Goal: Task Accomplishment & Management: Complete application form

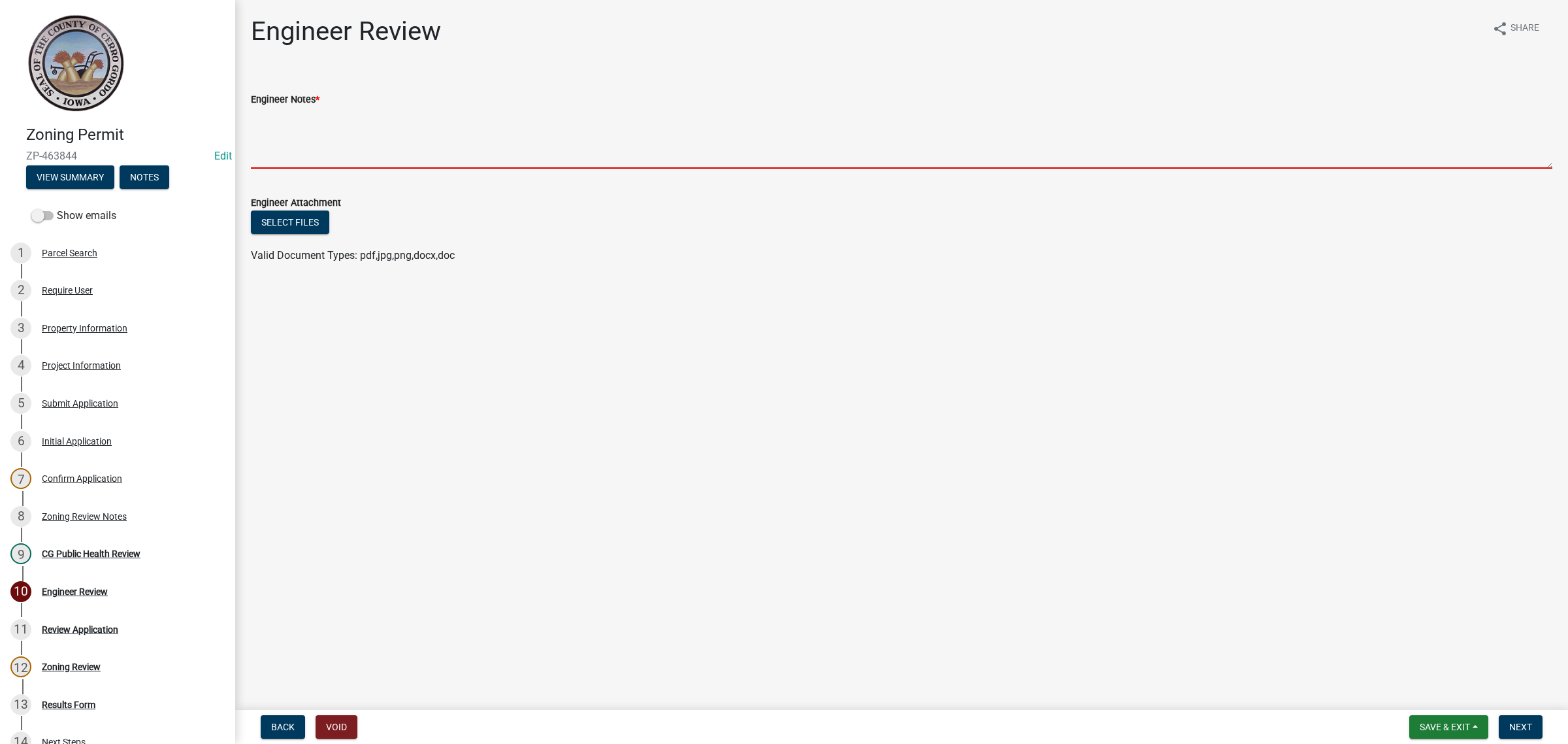
click at [527, 145] on textarea "Engineer Notes *" at bounding box center [901, 138] width 1301 height 61
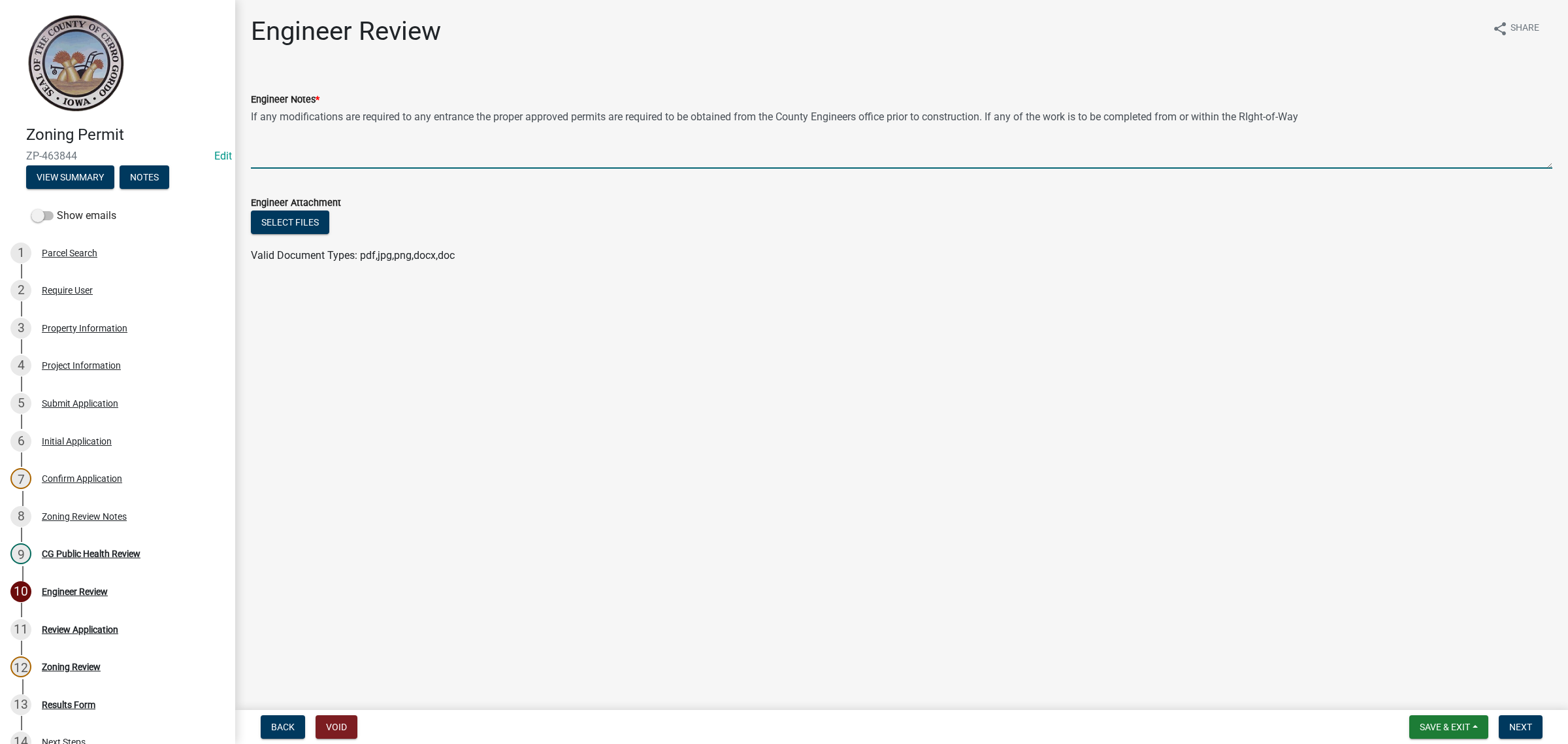
drag, startPoint x: 988, startPoint y: 120, endPoint x: 475, endPoint y: 108, distance: 513.1
click at [475, 108] on textarea "If any modifications are required to any entrance the proper approved permits a…" at bounding box center [901, 138] width 1301 height 61
click at [1330, 116] on textarea "If any modifications are required to any entrance the proper approved permits a…" at bounding box center [901, 138] width 1301 height 61
paste textarea "the proper approved permits are required to be obtained from the County Enginee…"
type textarea "If any modifications are required to any entrance the proper approved permits a…"
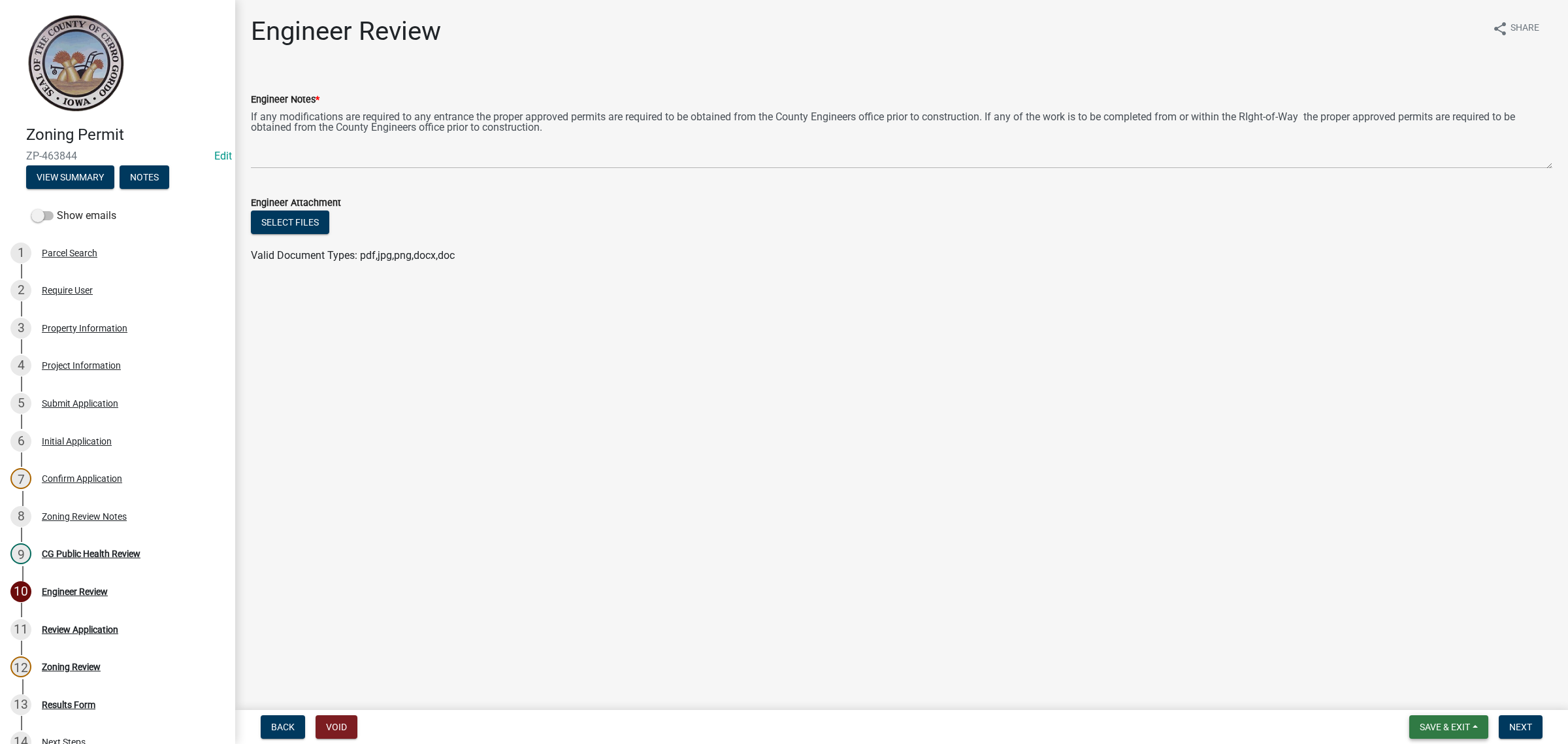
click at [1465, 718] on button "Save & Exit" at bounding box center [1449, 727] width 79 height 24
click at [1438, 657] on button "Save" at bounding box center [1436, 662] width 105 height 32
click at [1511, 725] on span "Next" at bounding box center [1521, 727] width 23 height 11
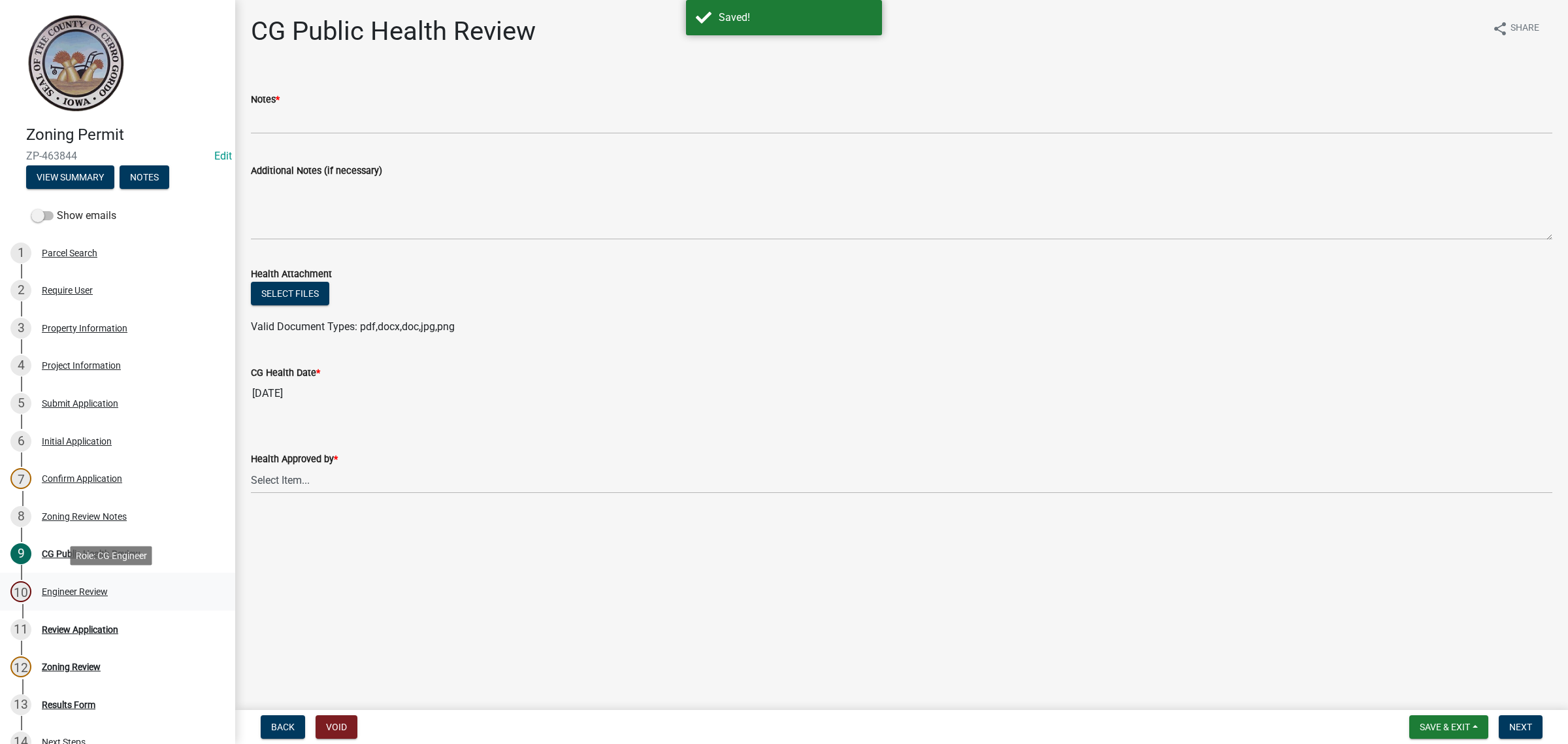
click at [52, 587] on div "Engineer Review" at bounding box center [75, 591] width 66 height 9
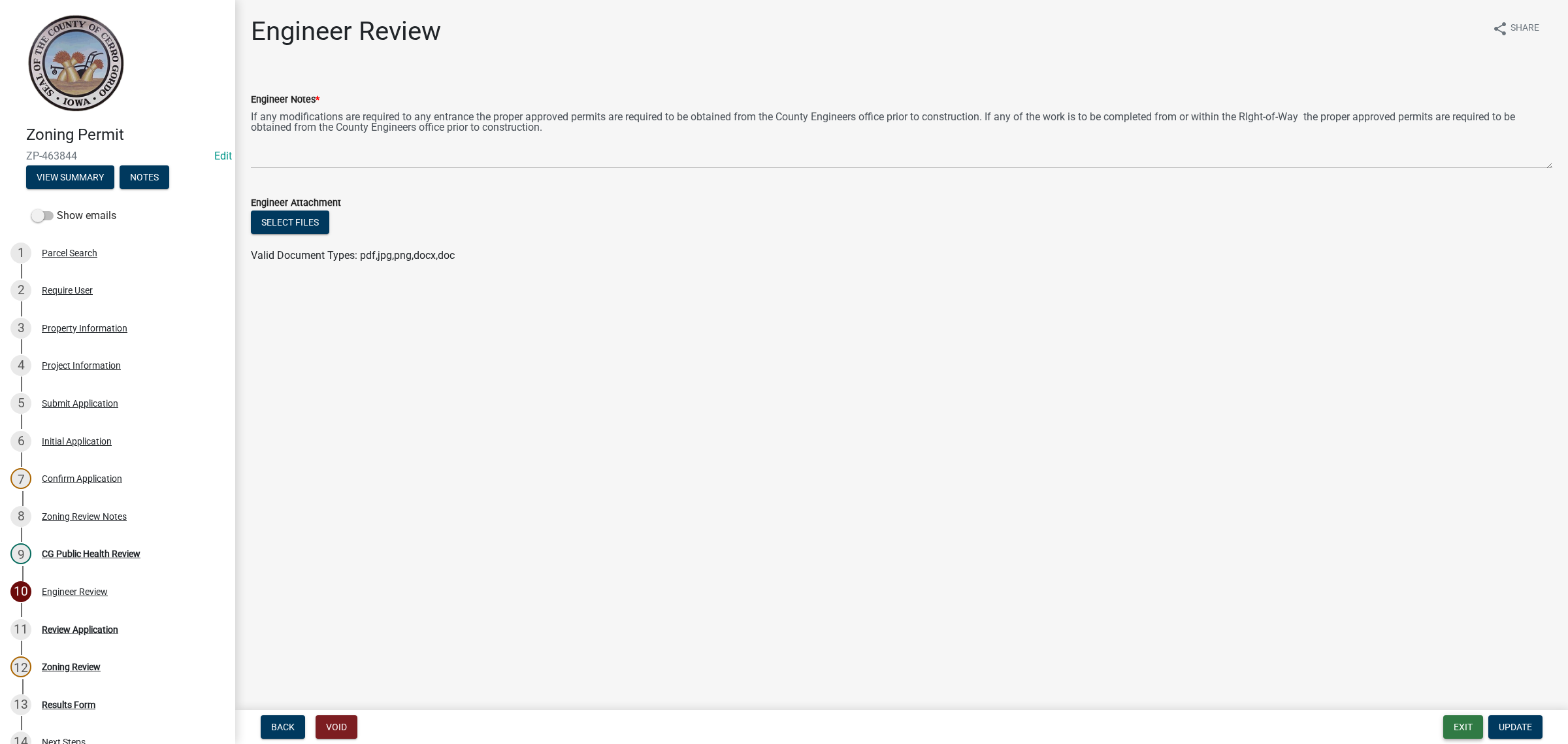
click at [1454, 733] on button "Exit" at bounding box center [1463, 727] width 40 height 24
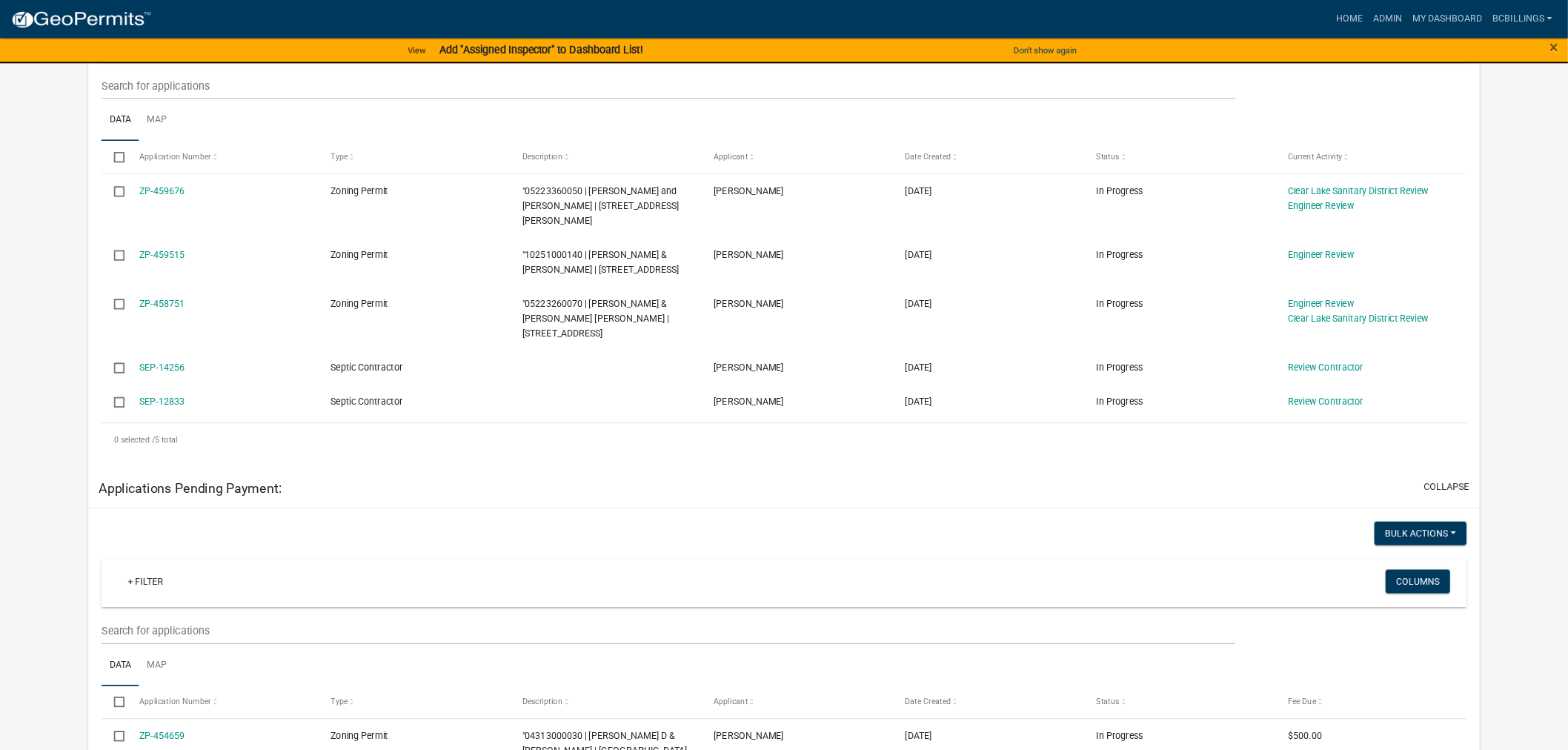
scroll to position [720, 0]
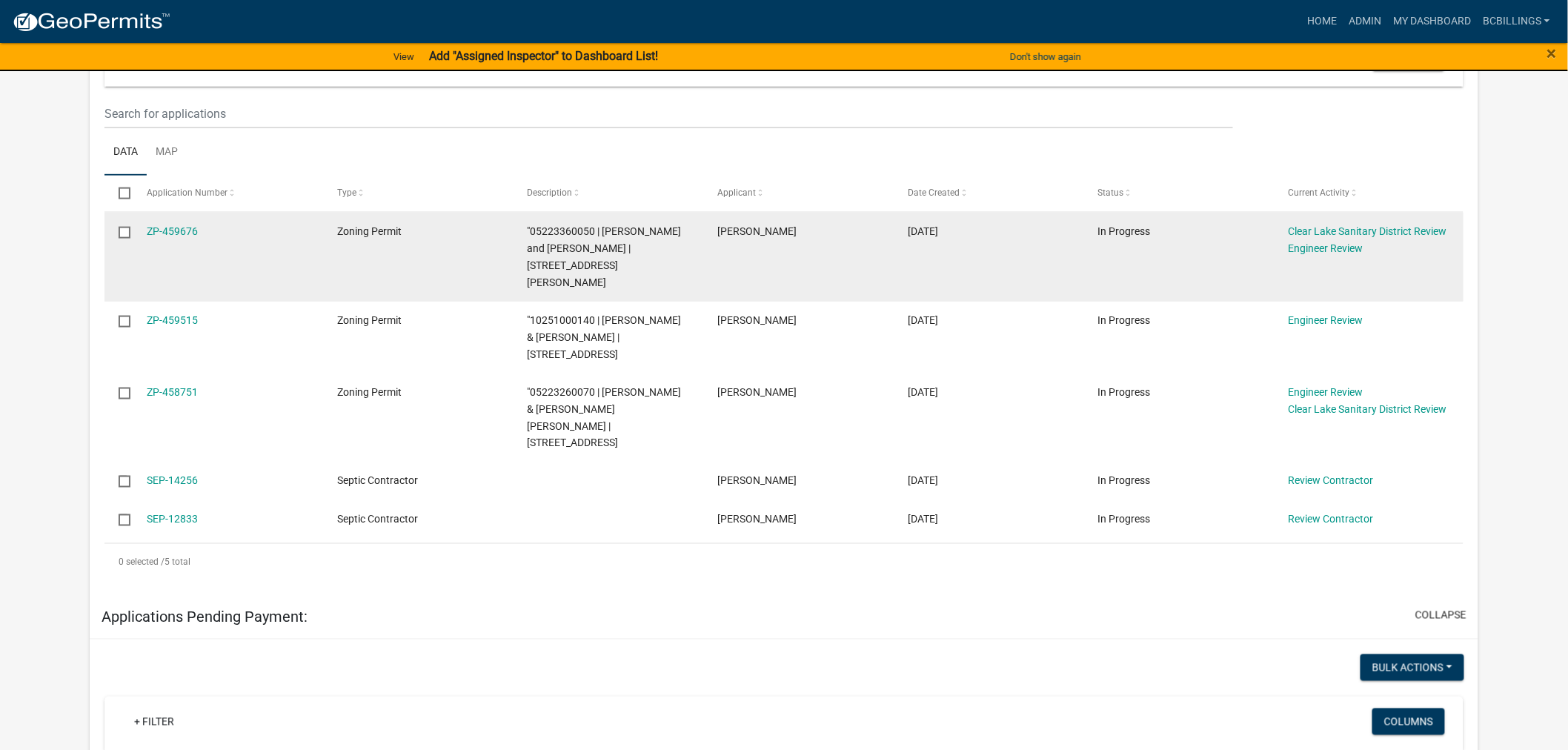
click at [1328, 241] on datatable-body-cell "Clear Lake Sanitary District Review Engineer Review" at bounding box center [1369, 257] width 190 height 89
click at [1329, 242] on link "Engineer Review" at bounding box center [1325, 248] width 75 height 12
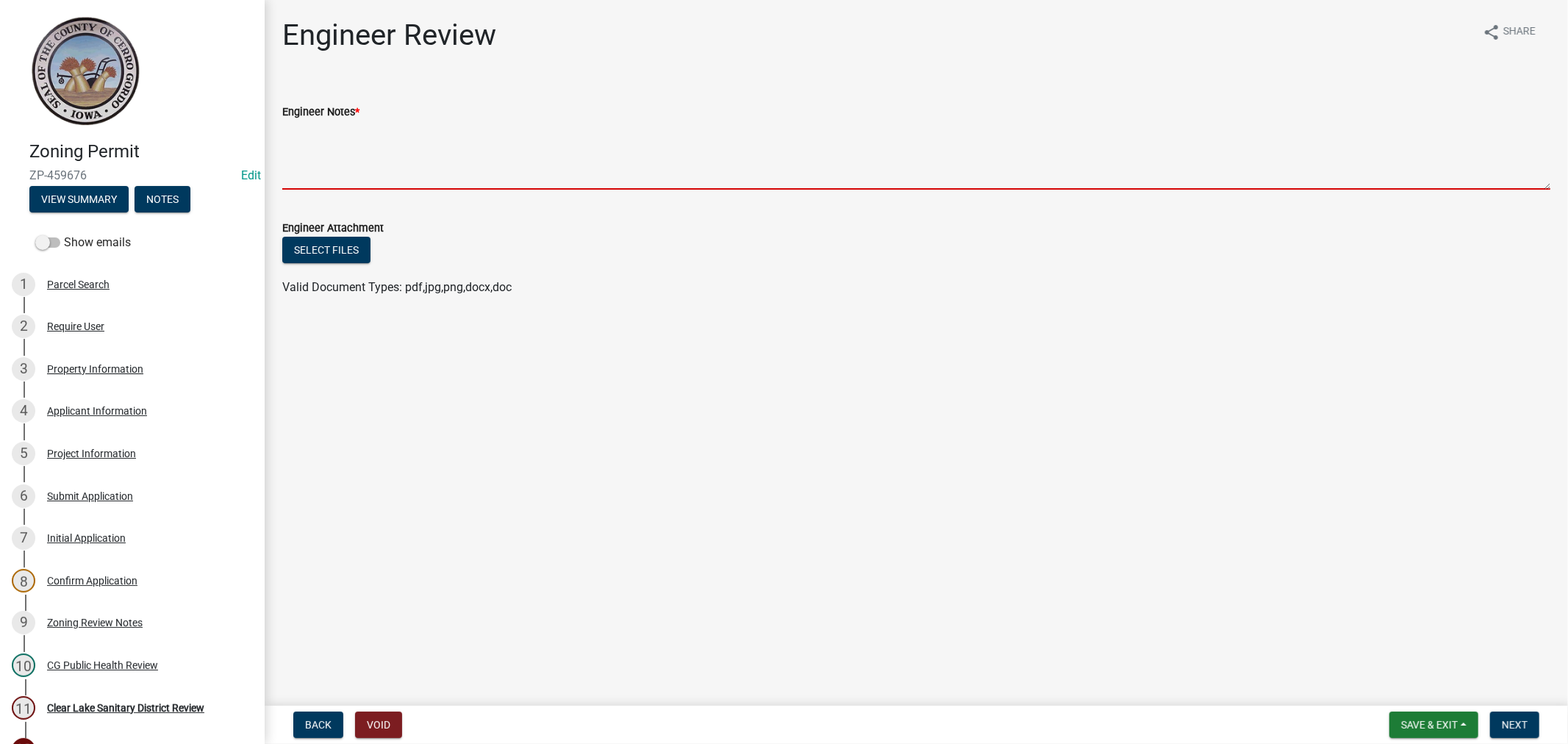
click at [679, 156] on textarea "Engineer Notes *" at bounding box center [916, 155] width 1268 height 69
paste textarea "If any modifications are required to any entrance the proper approved permits a…"
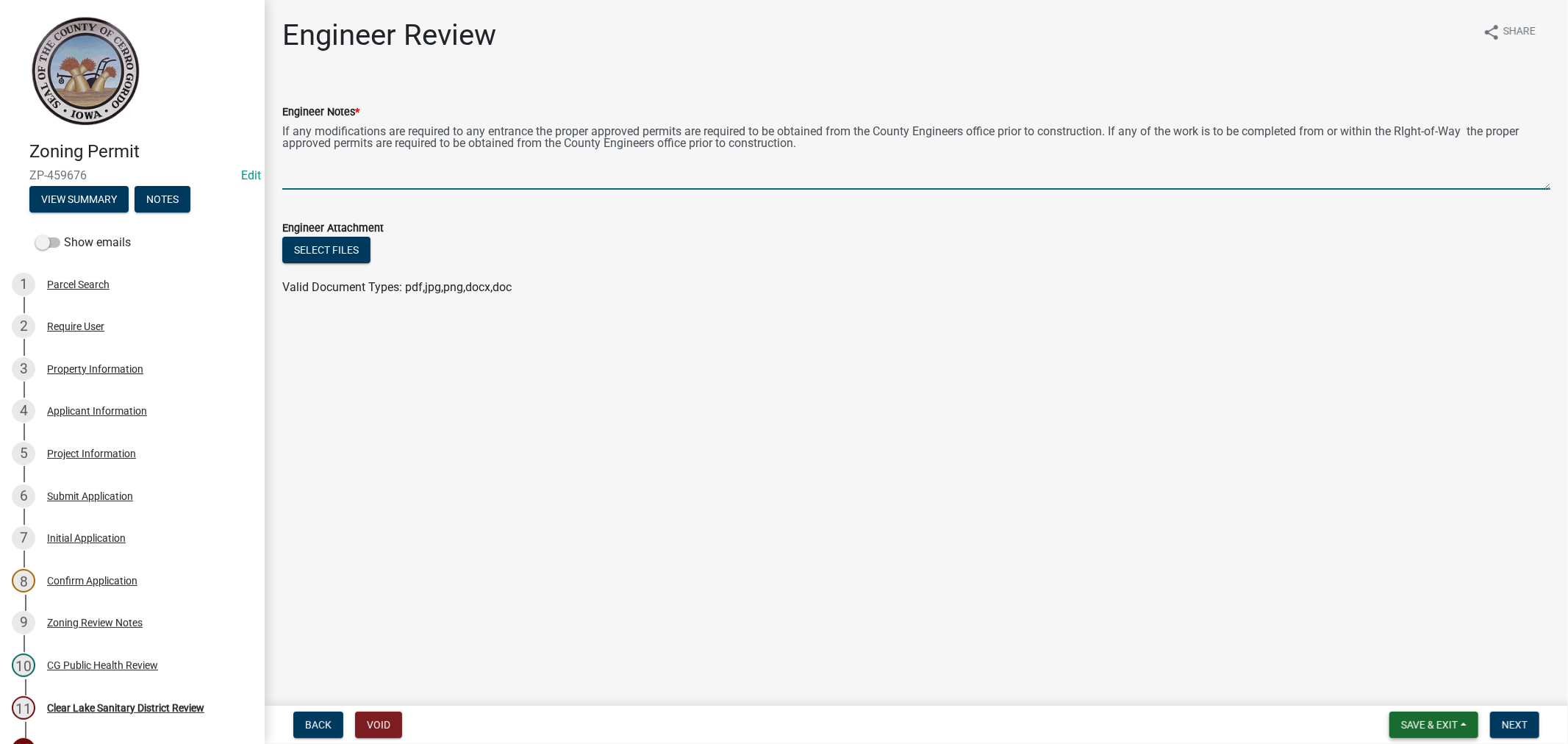
type textarea "If any modifications are required to any entrance the proper approved permits a…"
click at [1452, 710] on nav "Back Void Save & Exit Save Save & Exit Next" at bounding box center [916, 725] width 1303 height 39
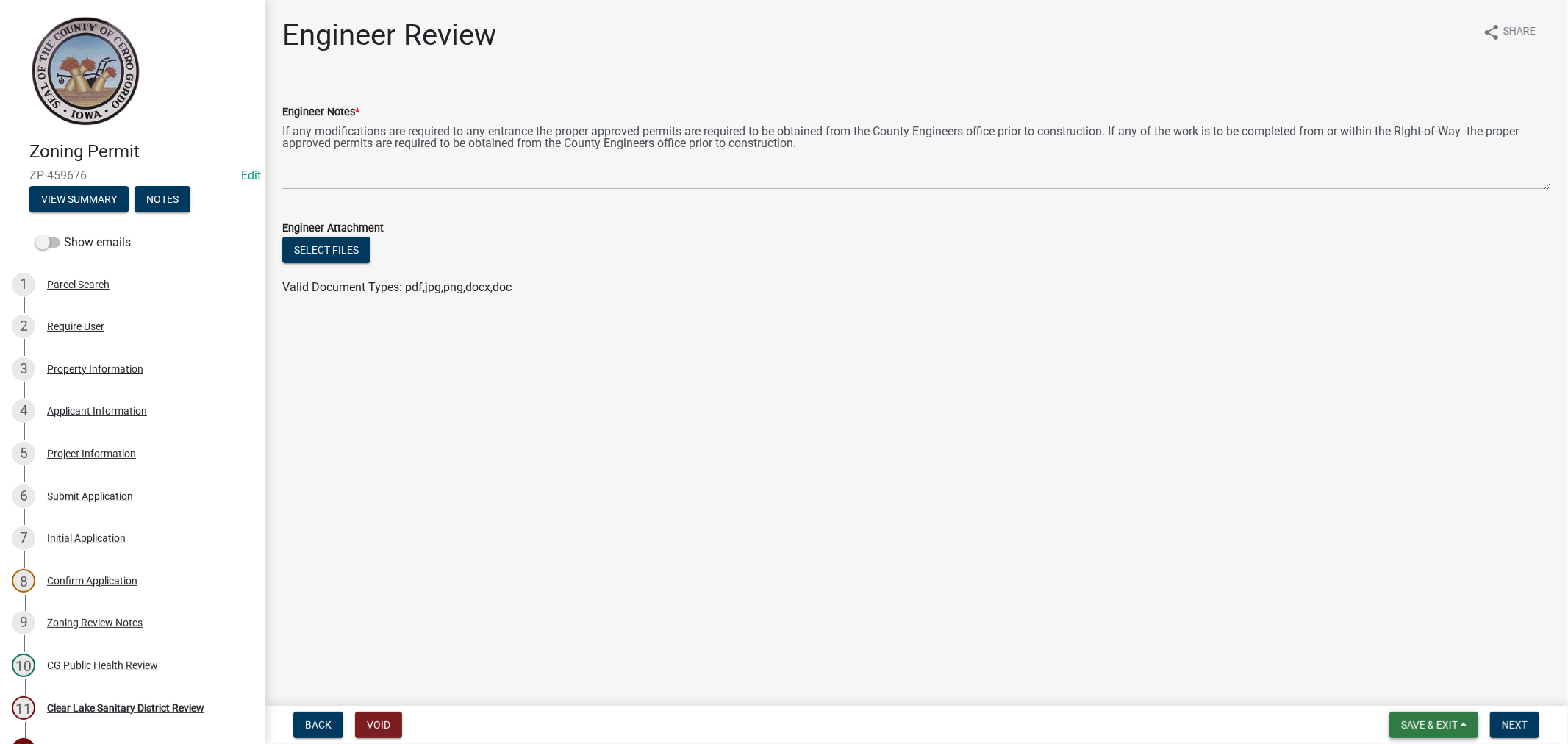
click at [1420, 725] on span "Save & Exit" at bounding box center [1429, 725] width 57 height 12
click at [1391, 659] on button "Save" at bounding box center [1419, 651] width 118 height 36
click at [1504, 728] on span "Next" at bounding box center [1514, 725] width 26 height 12
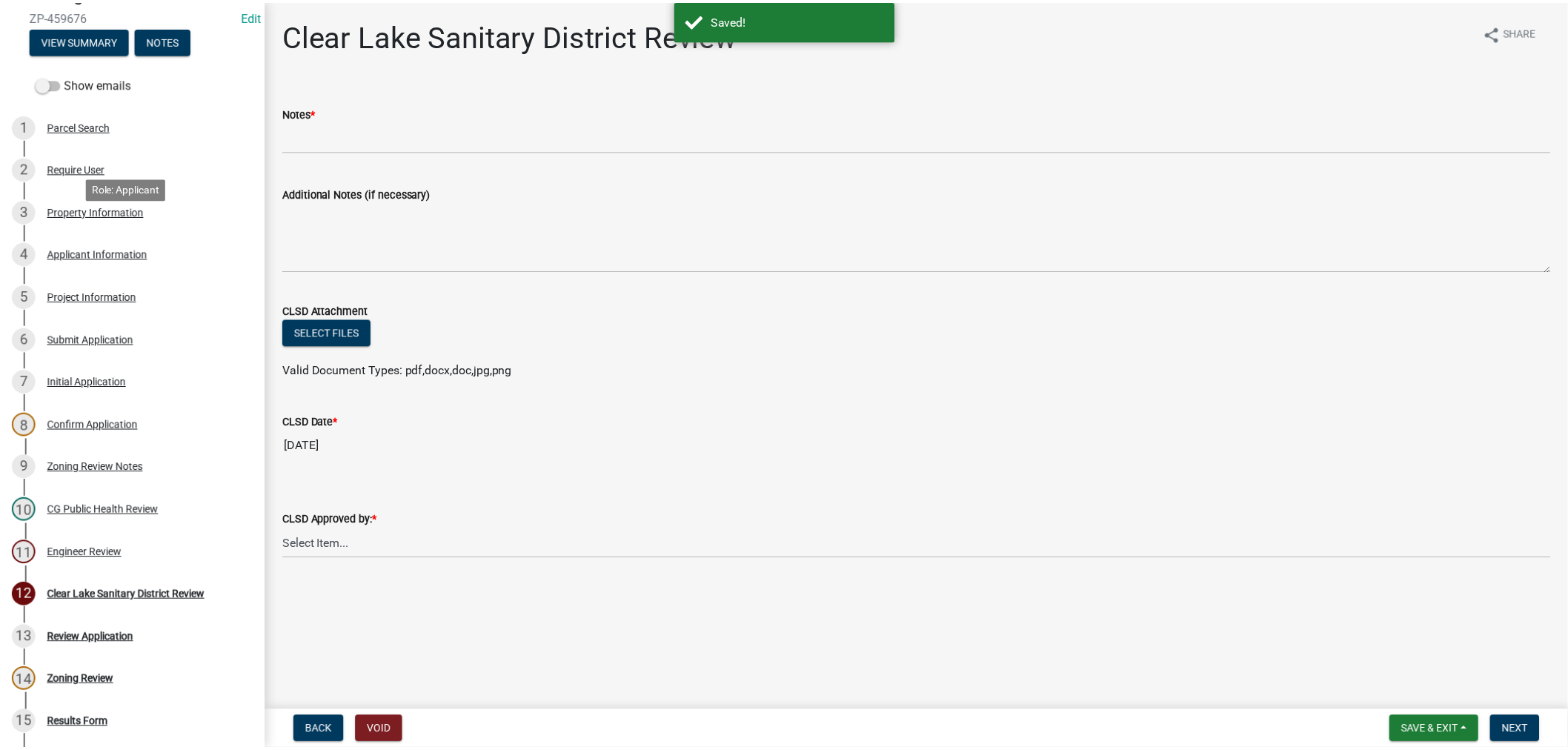
scroll to position [329, 0]
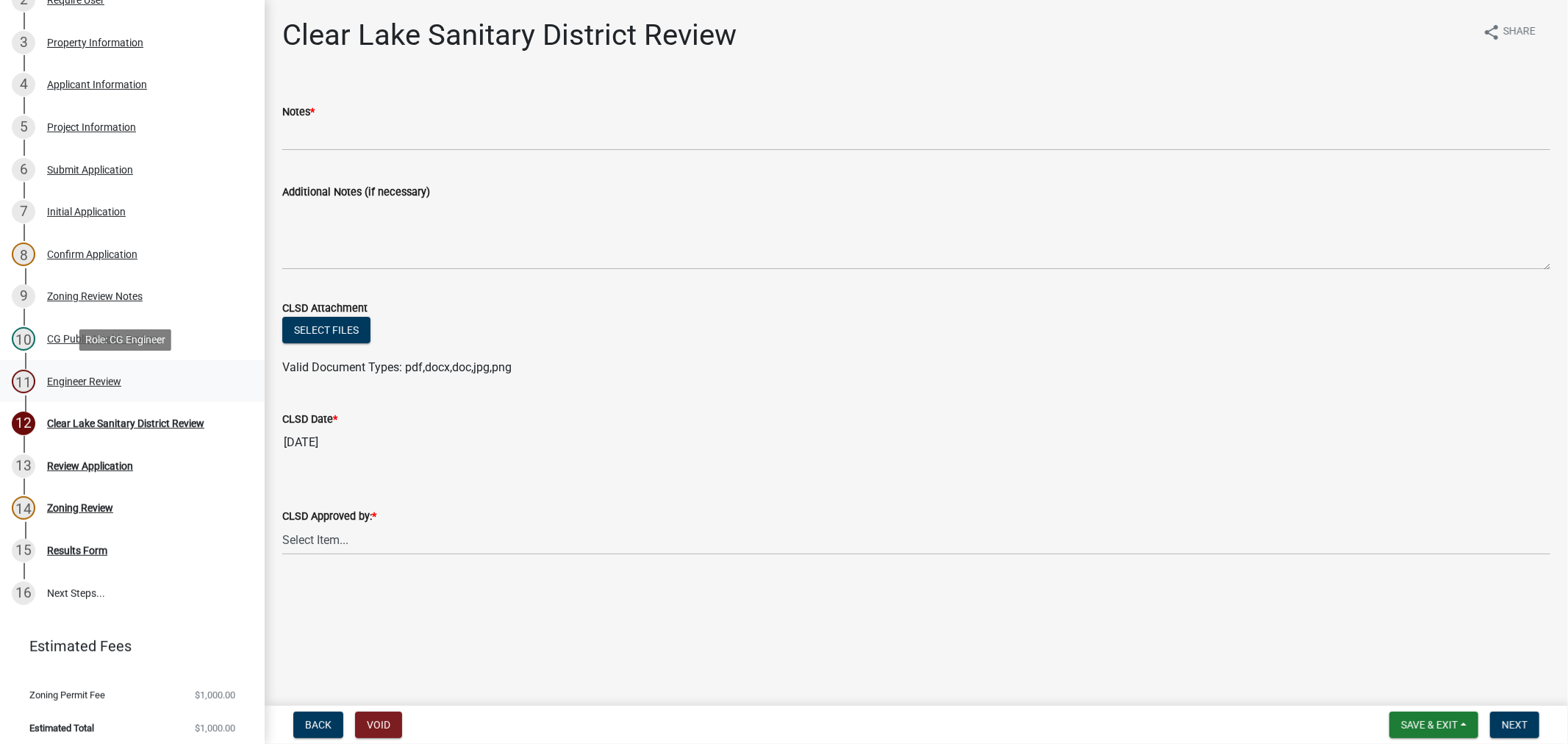
click at [84, 377] on div "Engineer Review" at bounding box center [84, 382] width 74 height 11
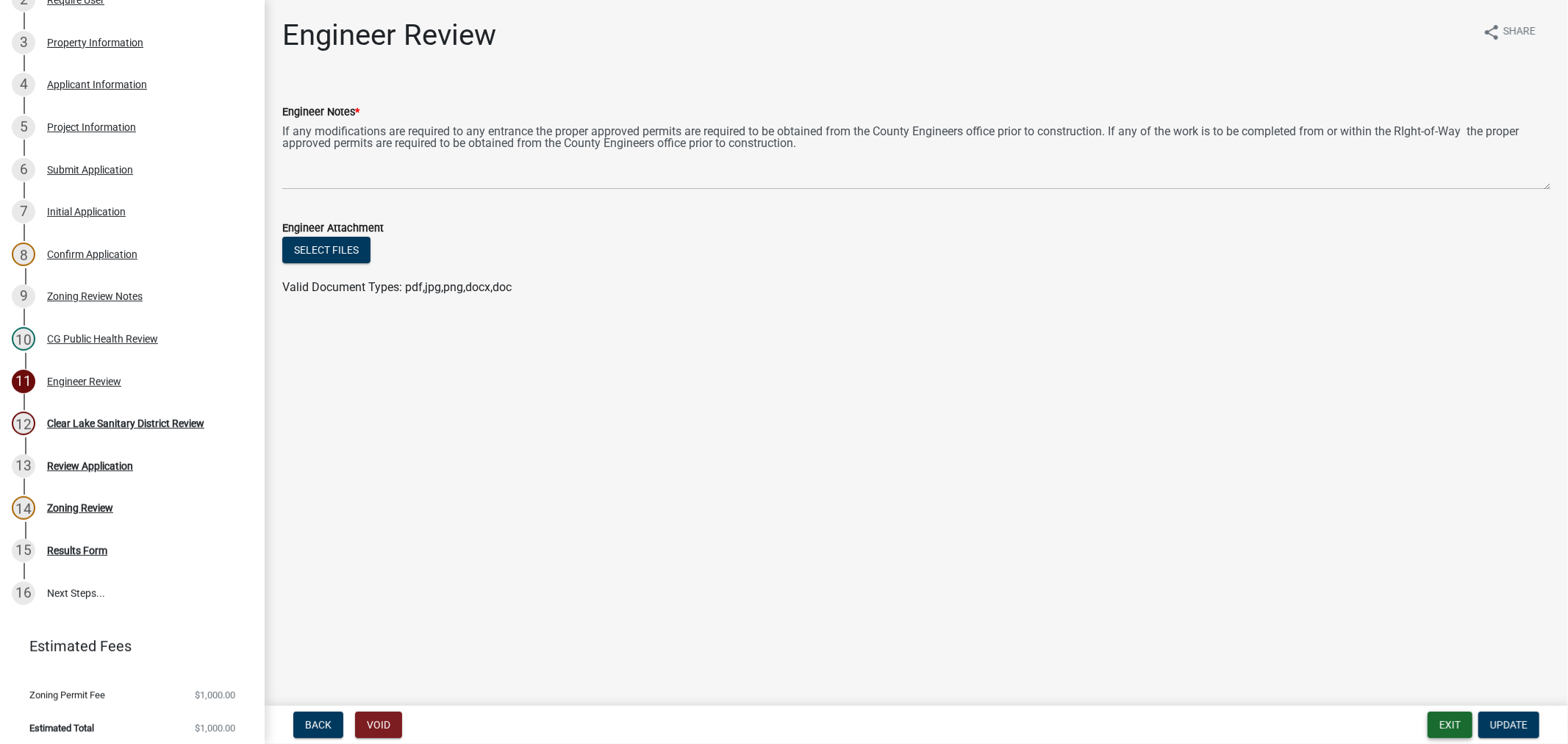
click at [1453, 725] on button "Exit" at bounding box center [1449, 724] width 45 height 26
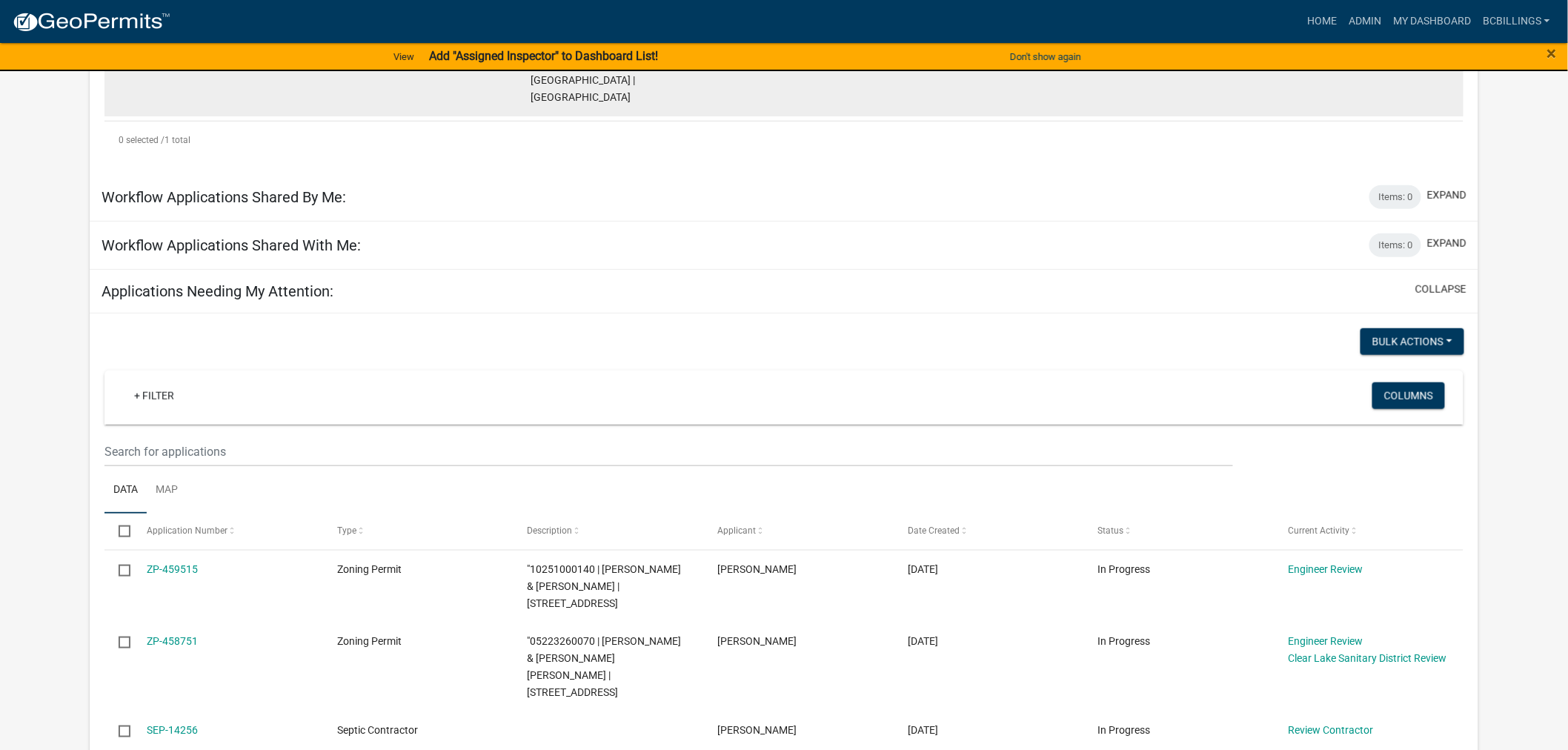
scroll to position [412, 0]
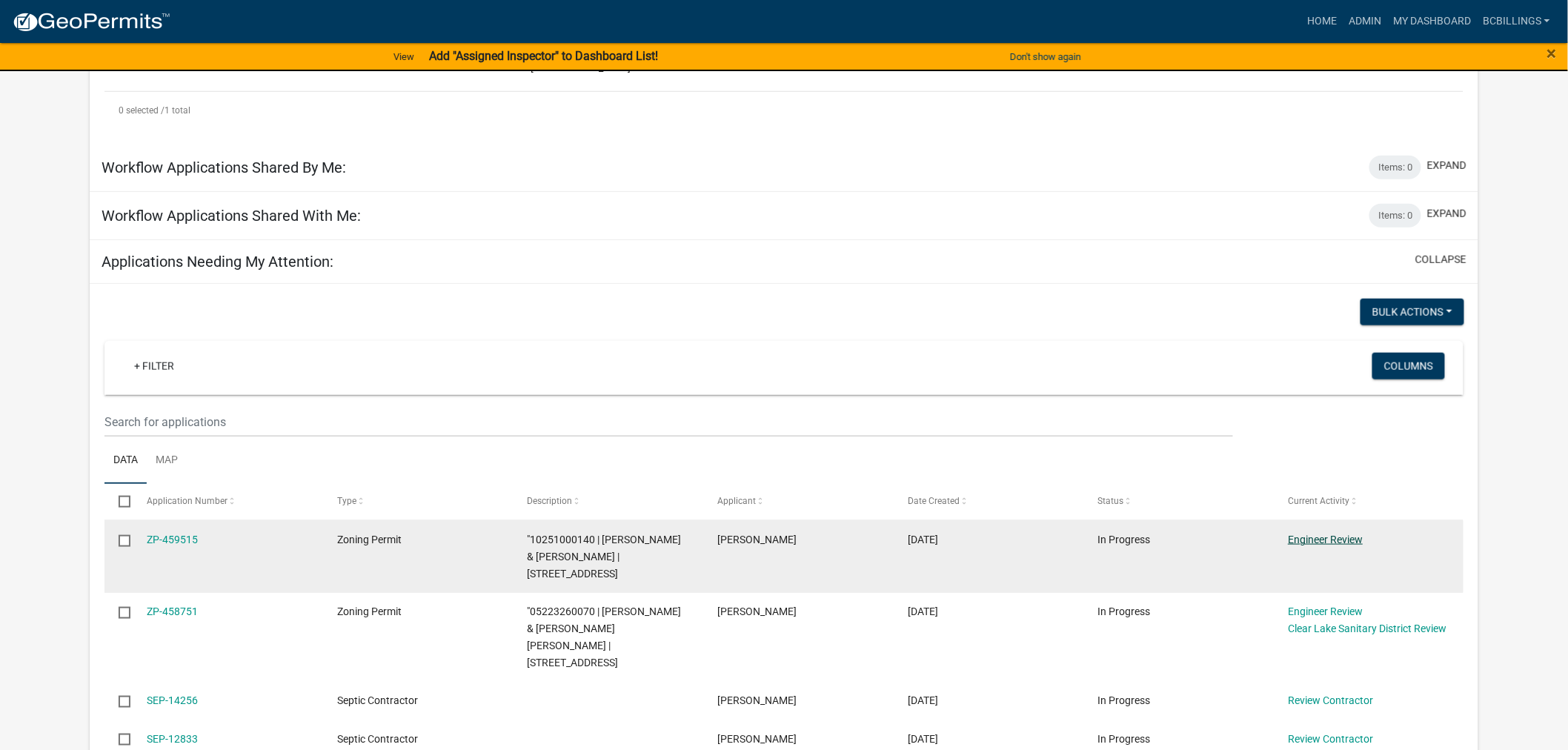
click at [1338, 534] on link "Engineer Review" at bounding box center [1325, 540] width 75 height 12
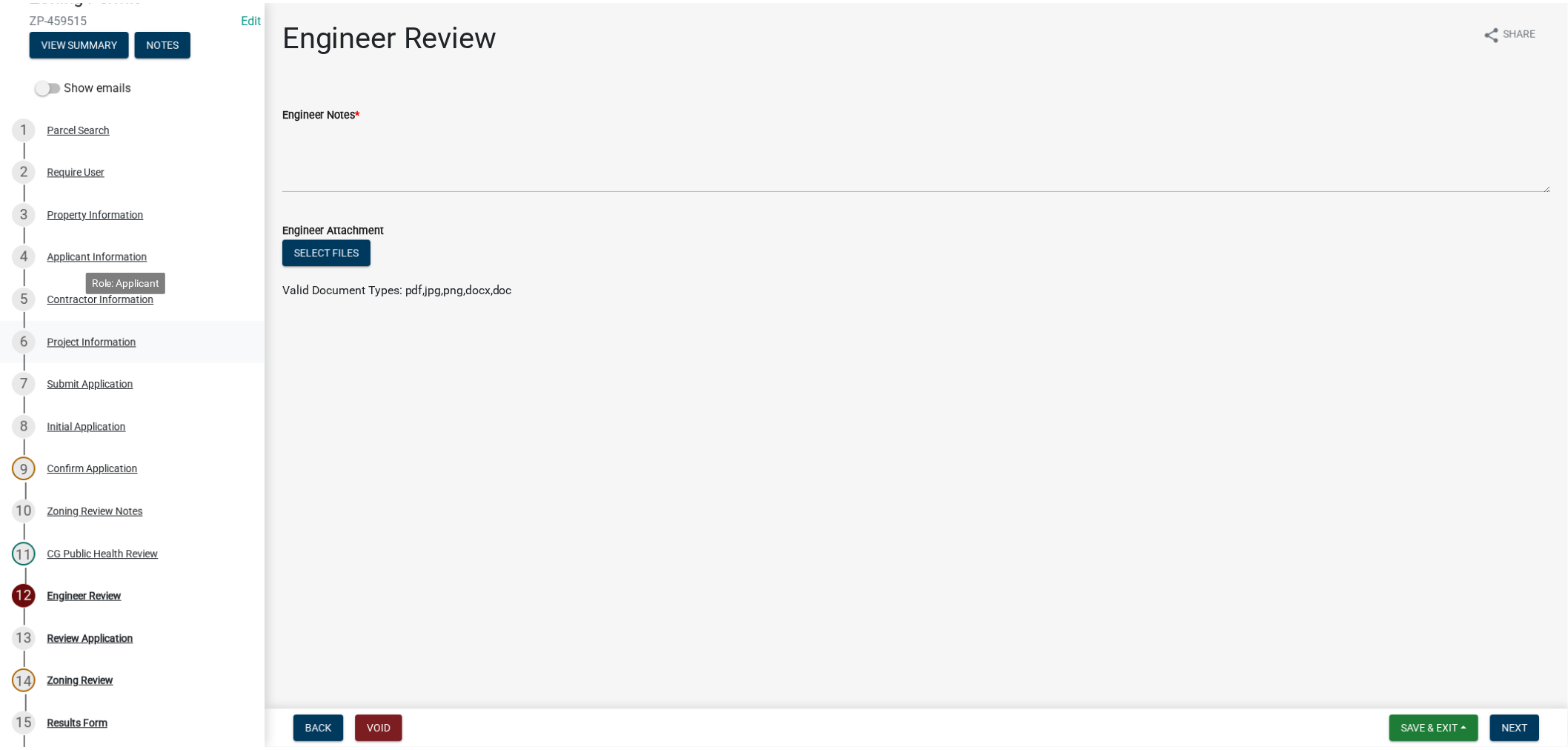
scroll to position [247, 0]
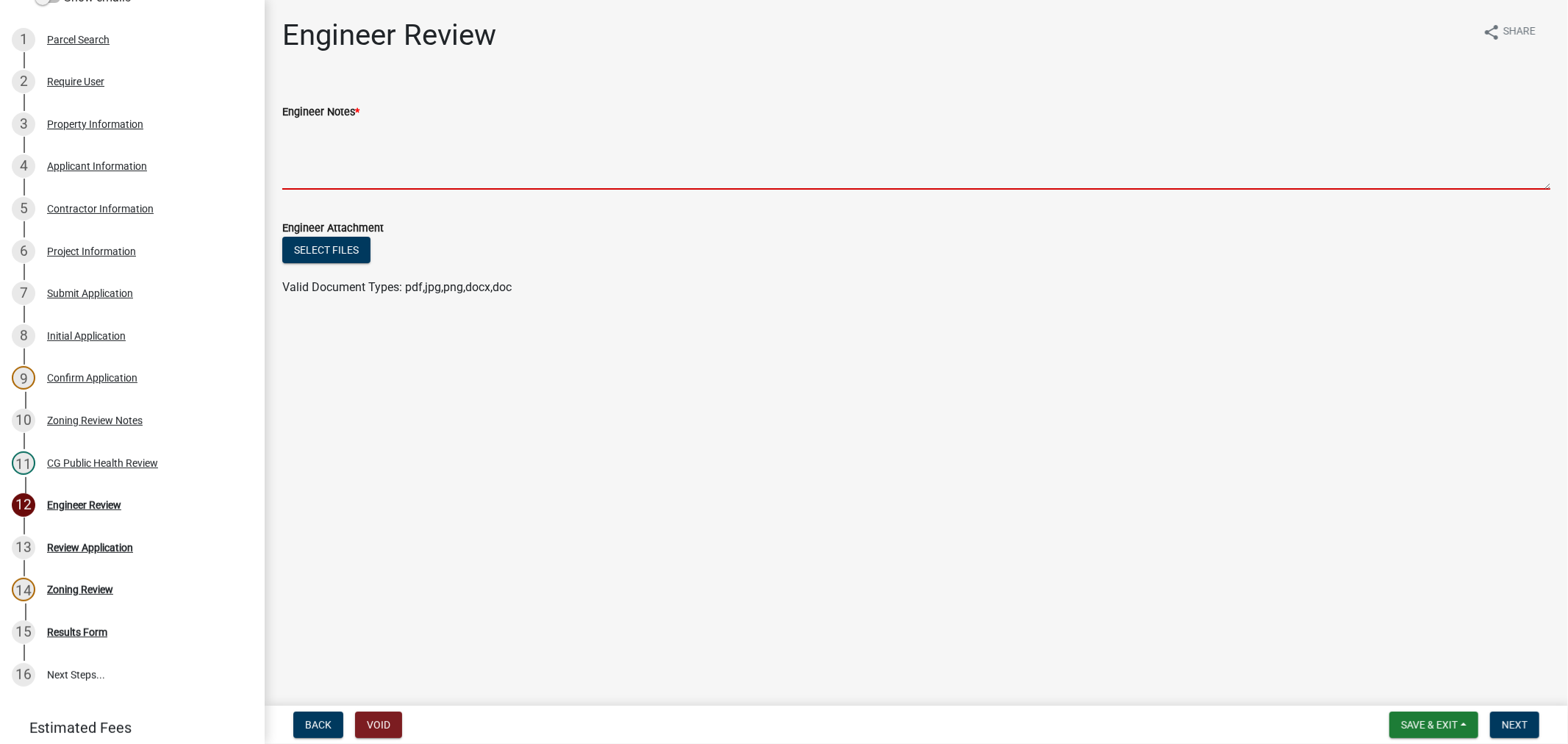
click at [401, 157] on textarea "Engineer Notes *" at bounding box center [916, 155] width 1268 height 69
paste textarea "If any modifications are required to any entrance the proper approved permits a…"
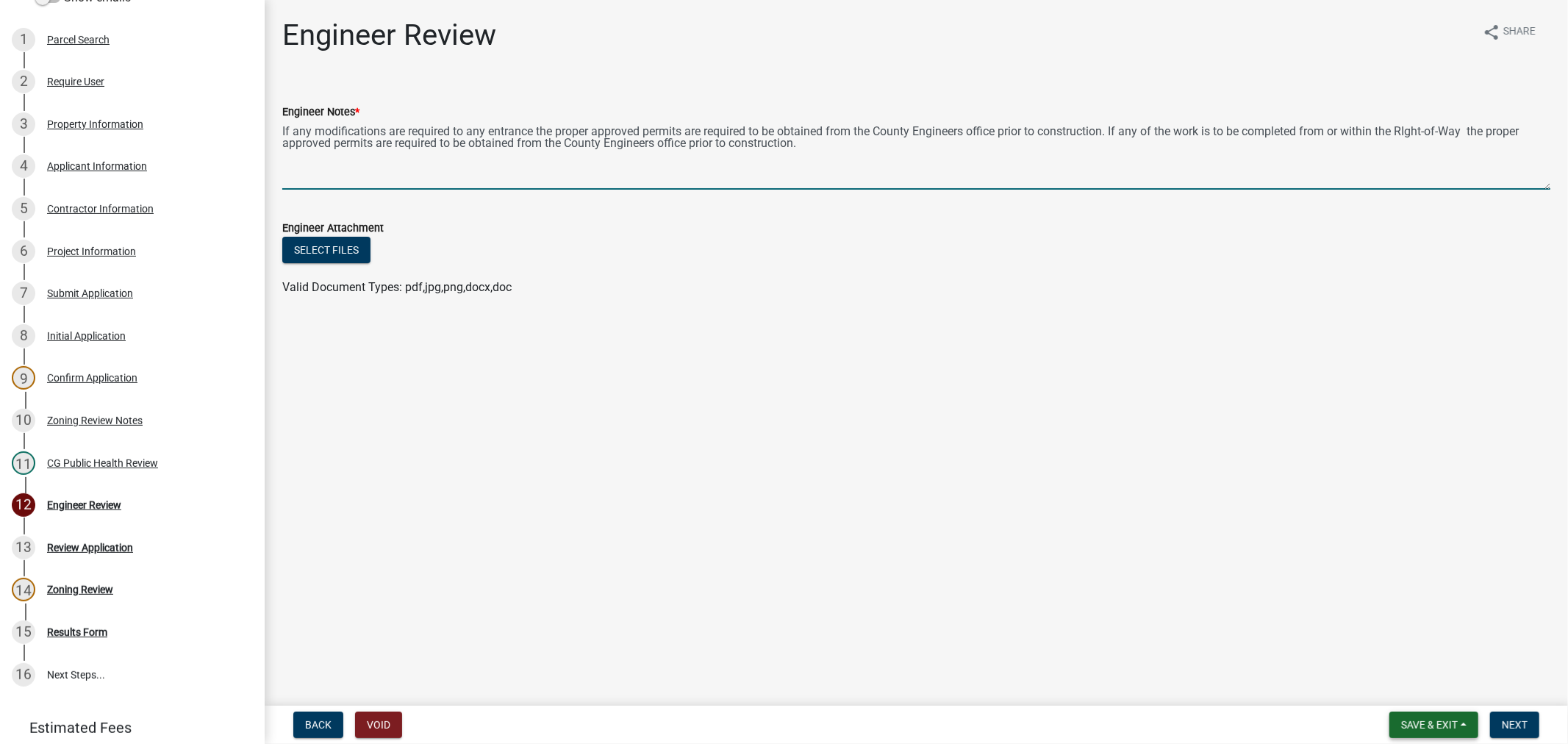
type textarea "If any modifications are required to any entrance the proper approved permits a…"
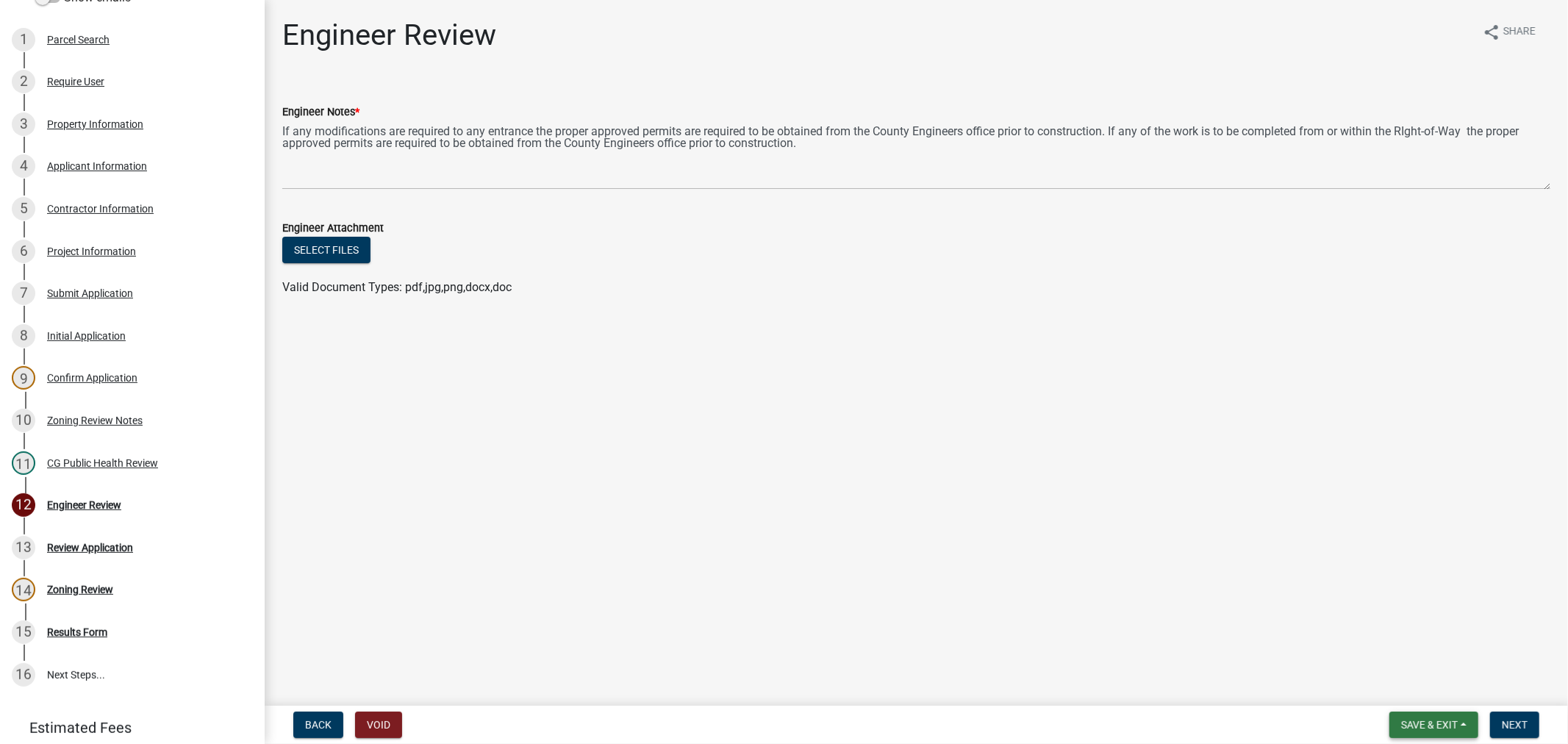
click at [1449, 714] on button "Save & Exit" at bounding box center [1433, 724] width 89 height 26
click at [1431, 665] on button "Save" at bounding box center [1419, 651] width 118 height 36
click at [1540, 724] on form "Save & Exit Save Save & Exit Next" at bounding box center [1464, 724] width 162 height 26
click at [1527, 725] on button "Next" at bounding box center [1514, 724] width 49 height 26
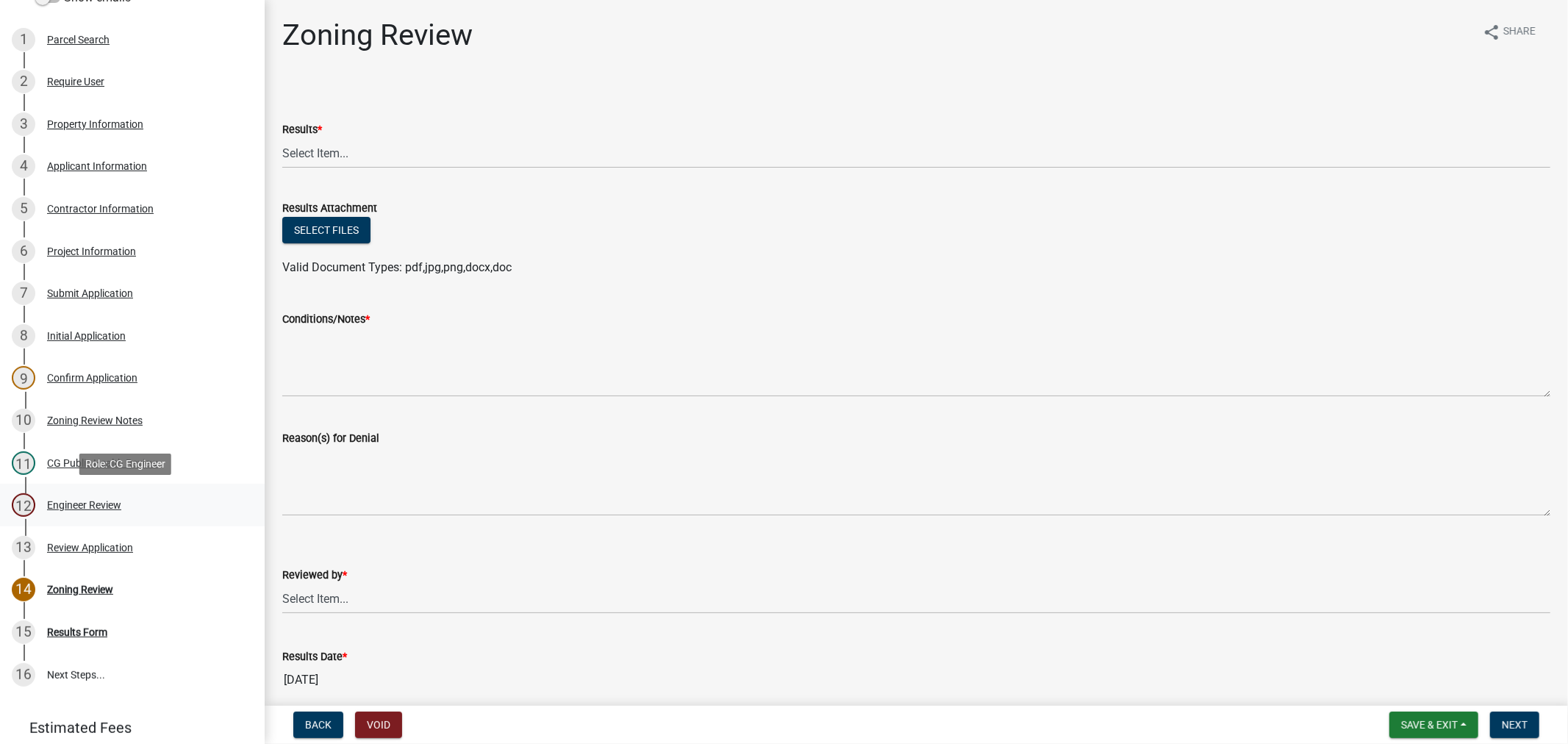
click at [195, 510] on div "12 Engineer Review" at bounding box center [126, 505] width 229 height 23
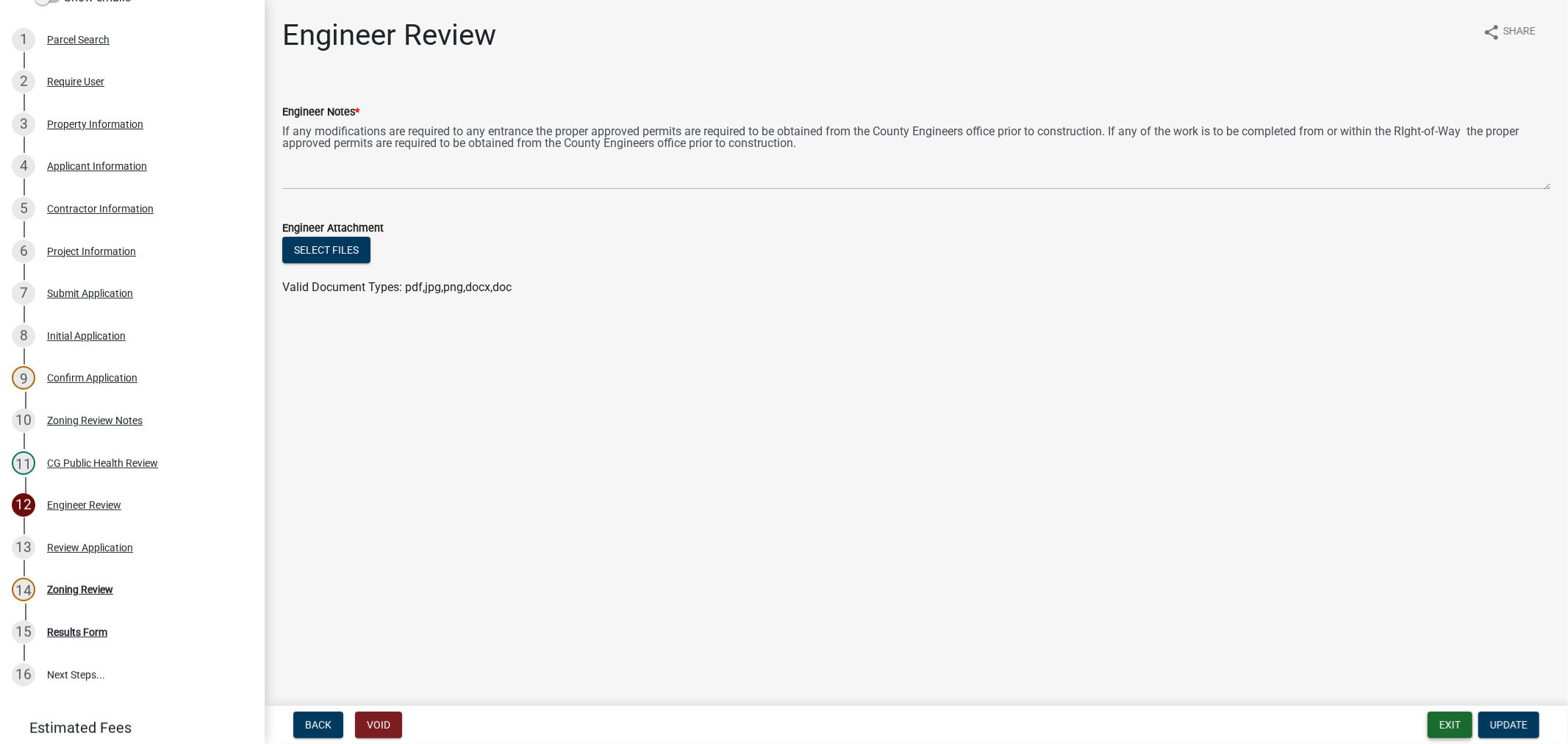
click at [1430, 724] on button "Exit" at bounding box center [1449, 724] width 45 height 26
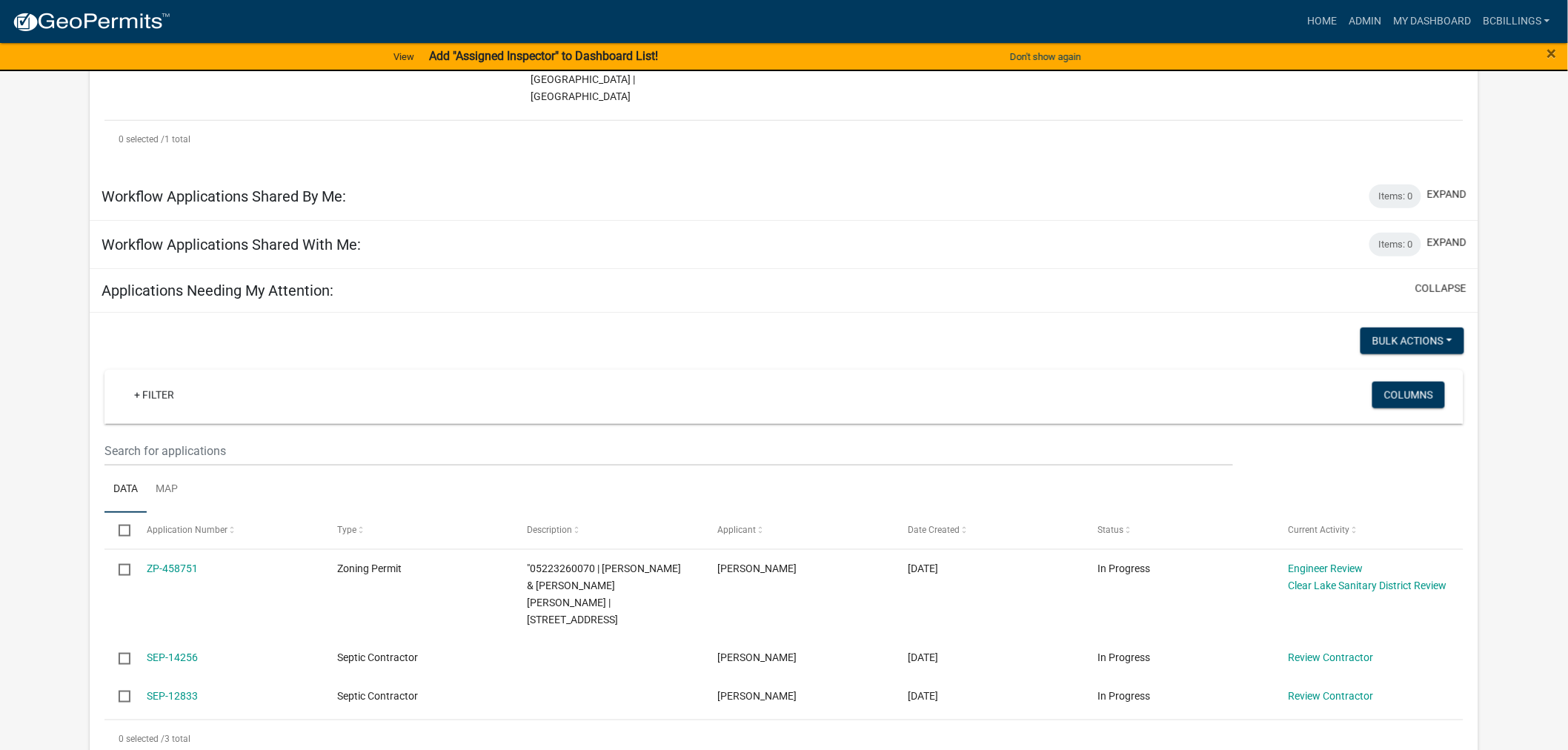
scroll to position [412, 0]
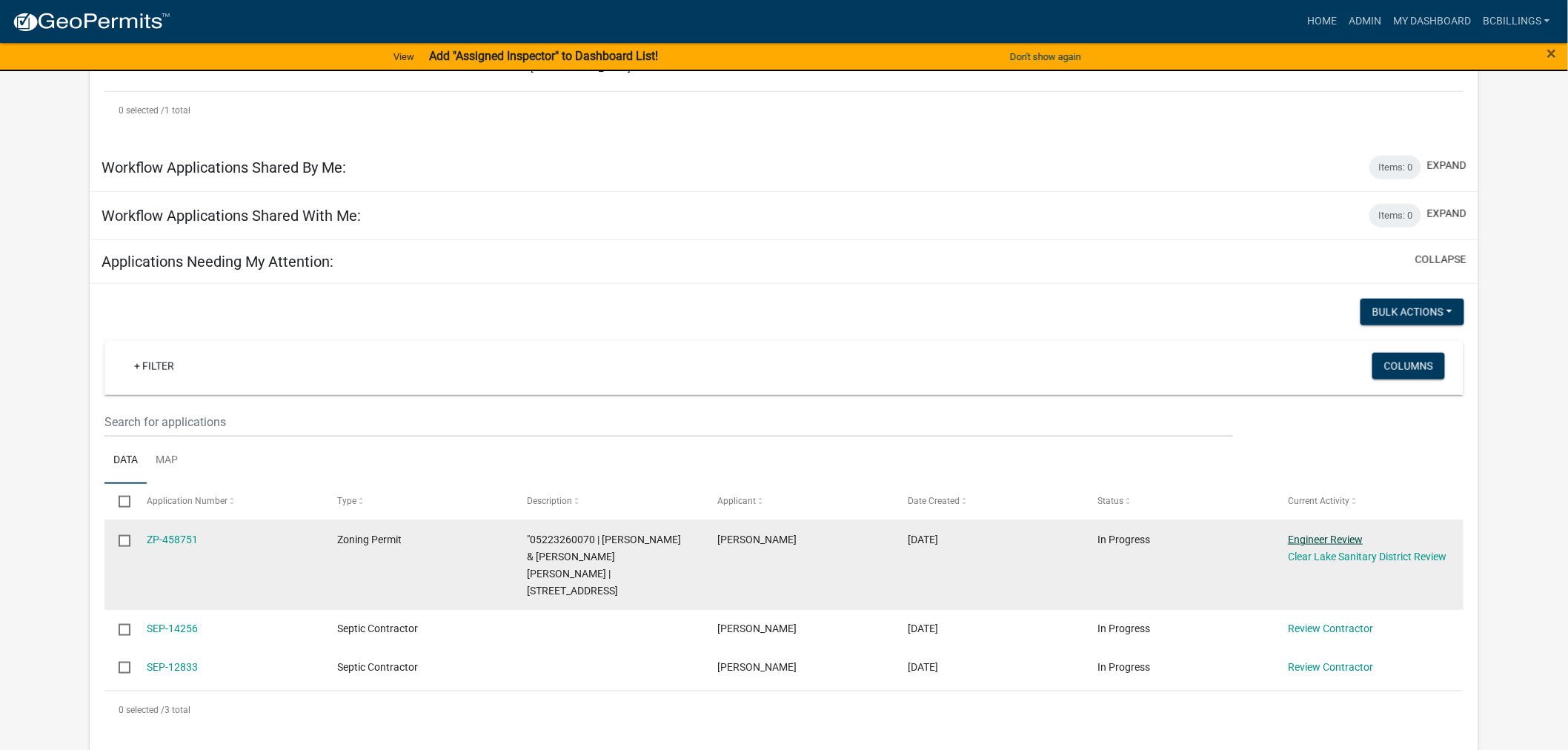
click at [1343, 534] on link "Engineer Review" at bounding box center [1325, 540] width 75 height 12
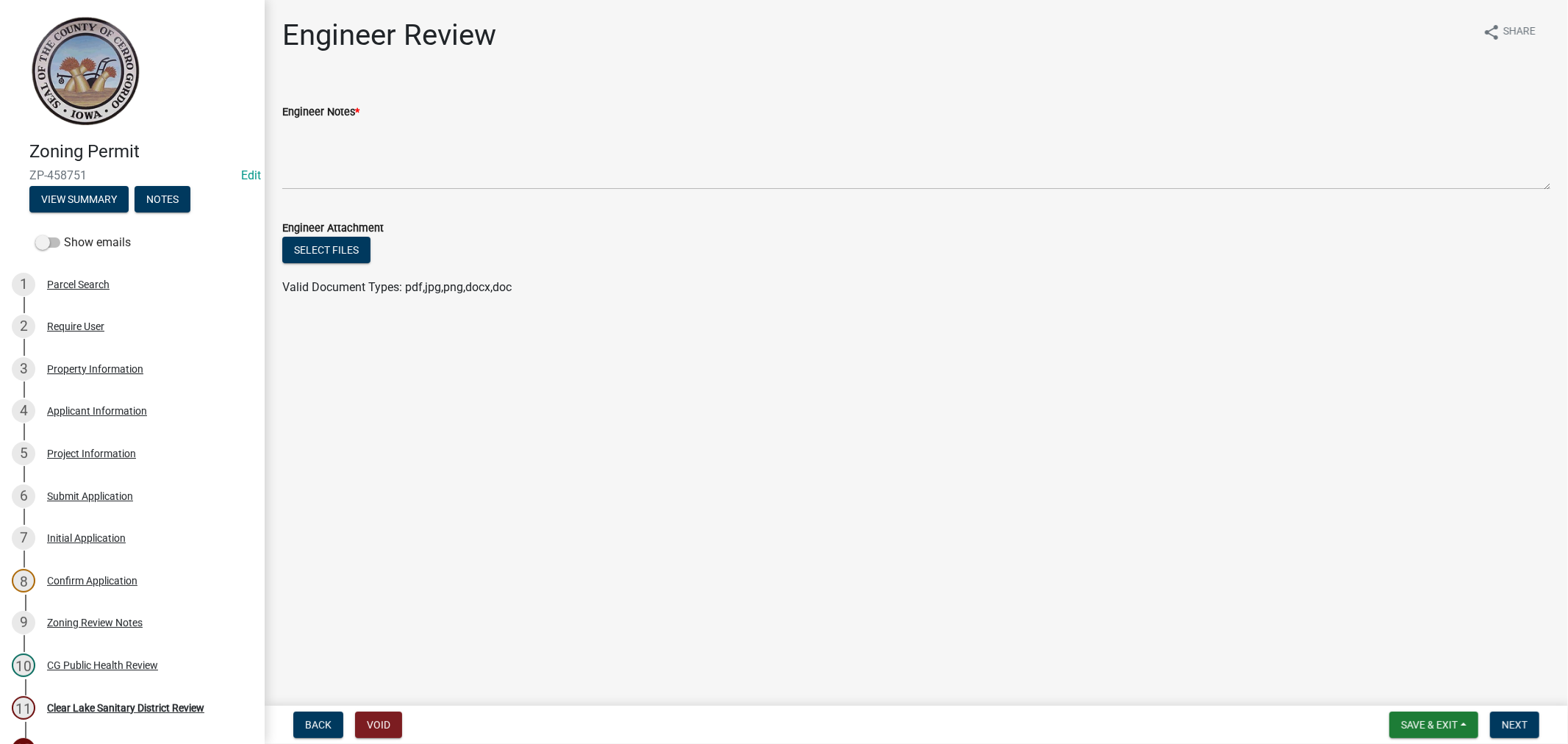
click at [512, 199] on wm-data-entity-input "Engineer Notes *" at bounding box center [916, 142] width 1268 height 119
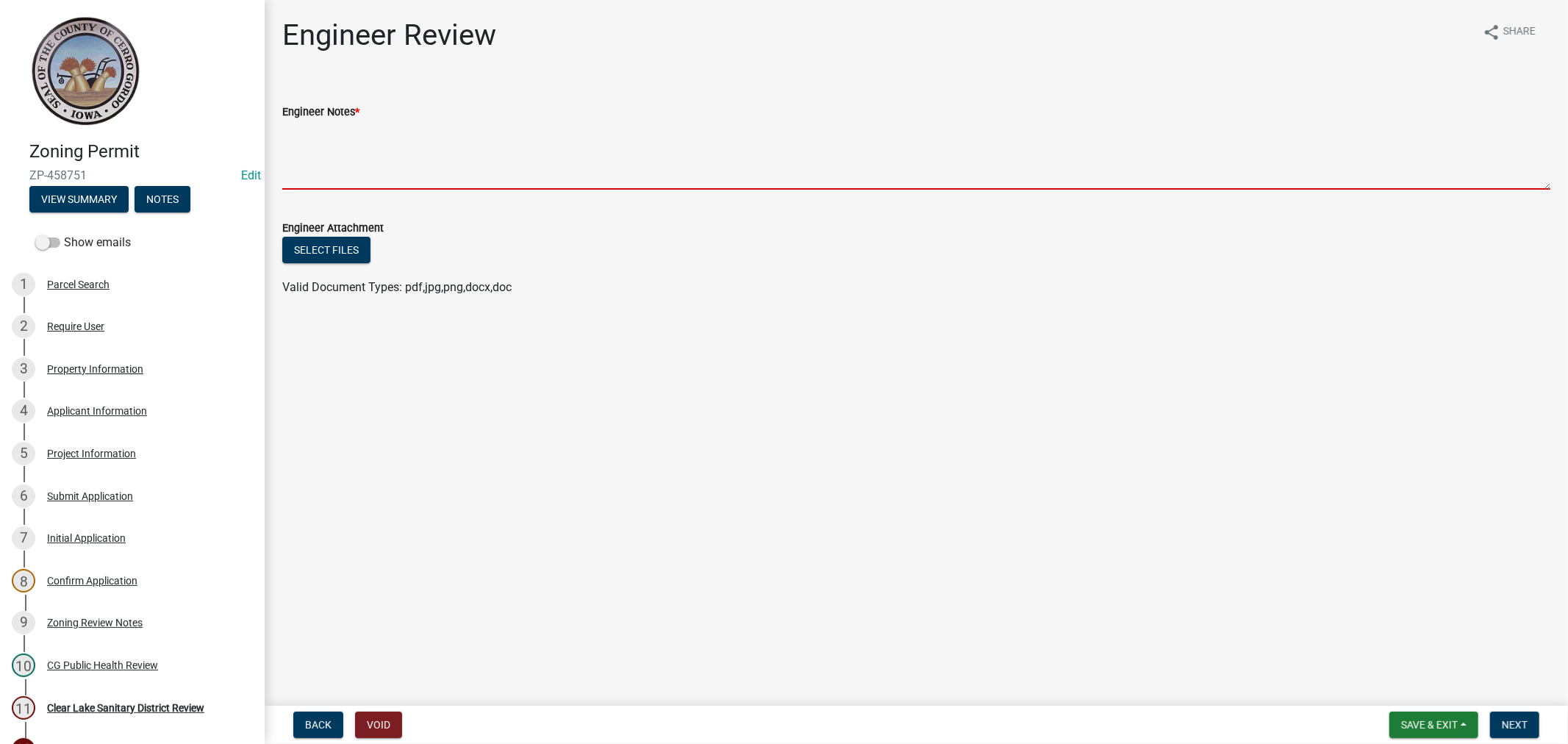
click at [517, 174] on textarea "Engineer Notes *" at bounding box center [916, 155] width 1268 height 69
paste textarea "If any modifications are required to any entrance the proper approved permits a…"
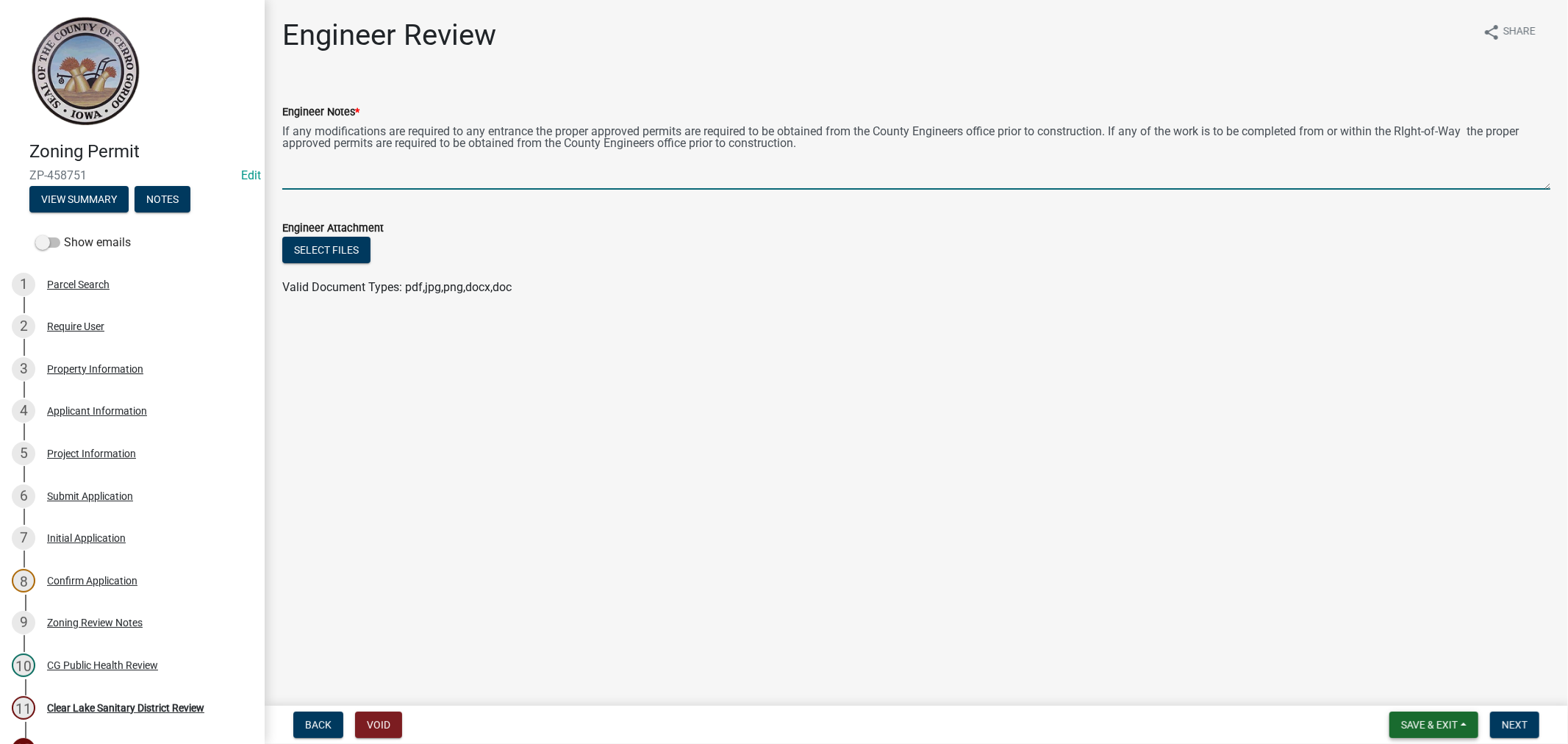
type textarea "If any modifications are required to any entrance the proper approved permits a…"
click at [1463, 734] on button "Save & Exit" at bounding box center [1433, 724] width 89 height 26
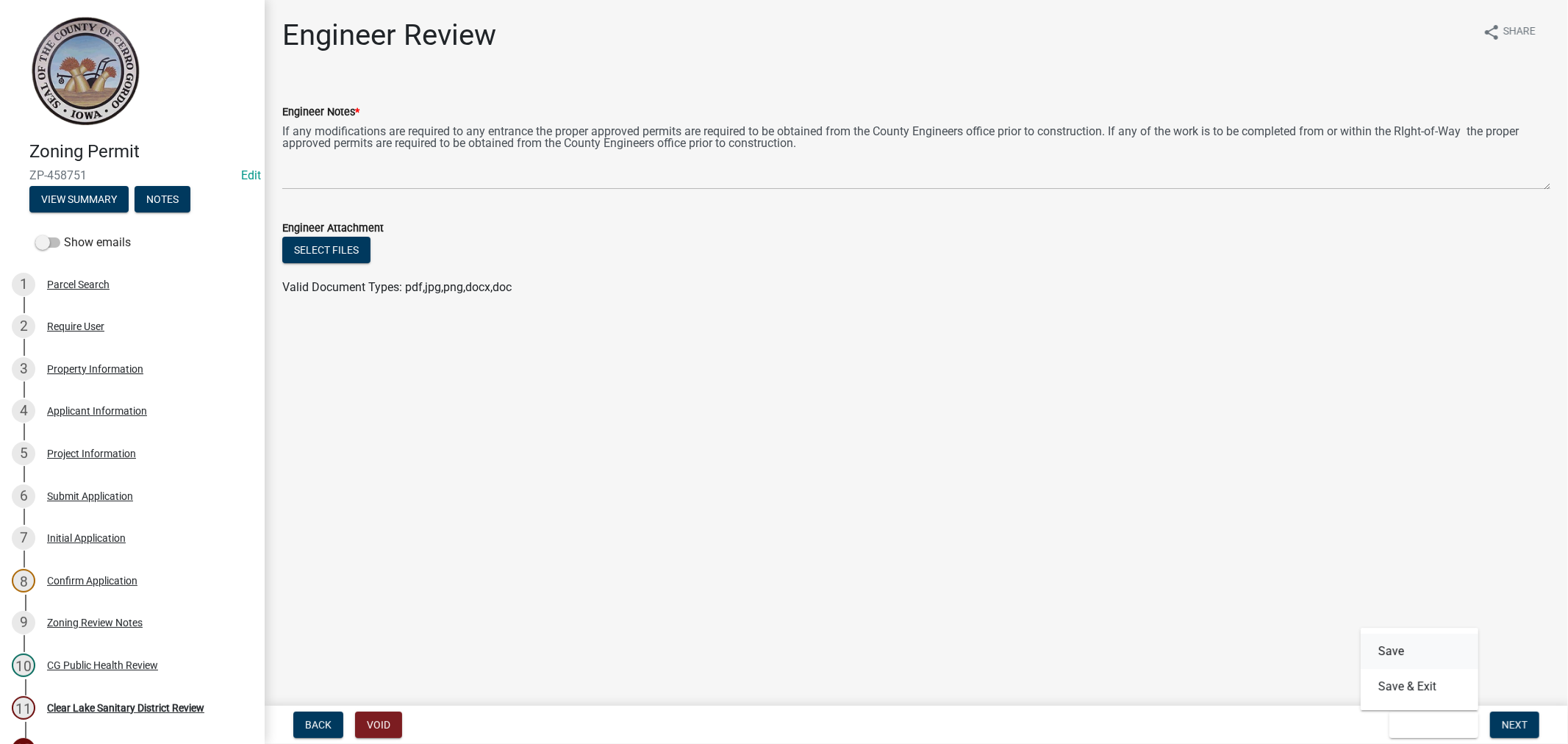
click at [1418, 660] on button "Save" at bounding box center [1419, 651] width 118 height 36
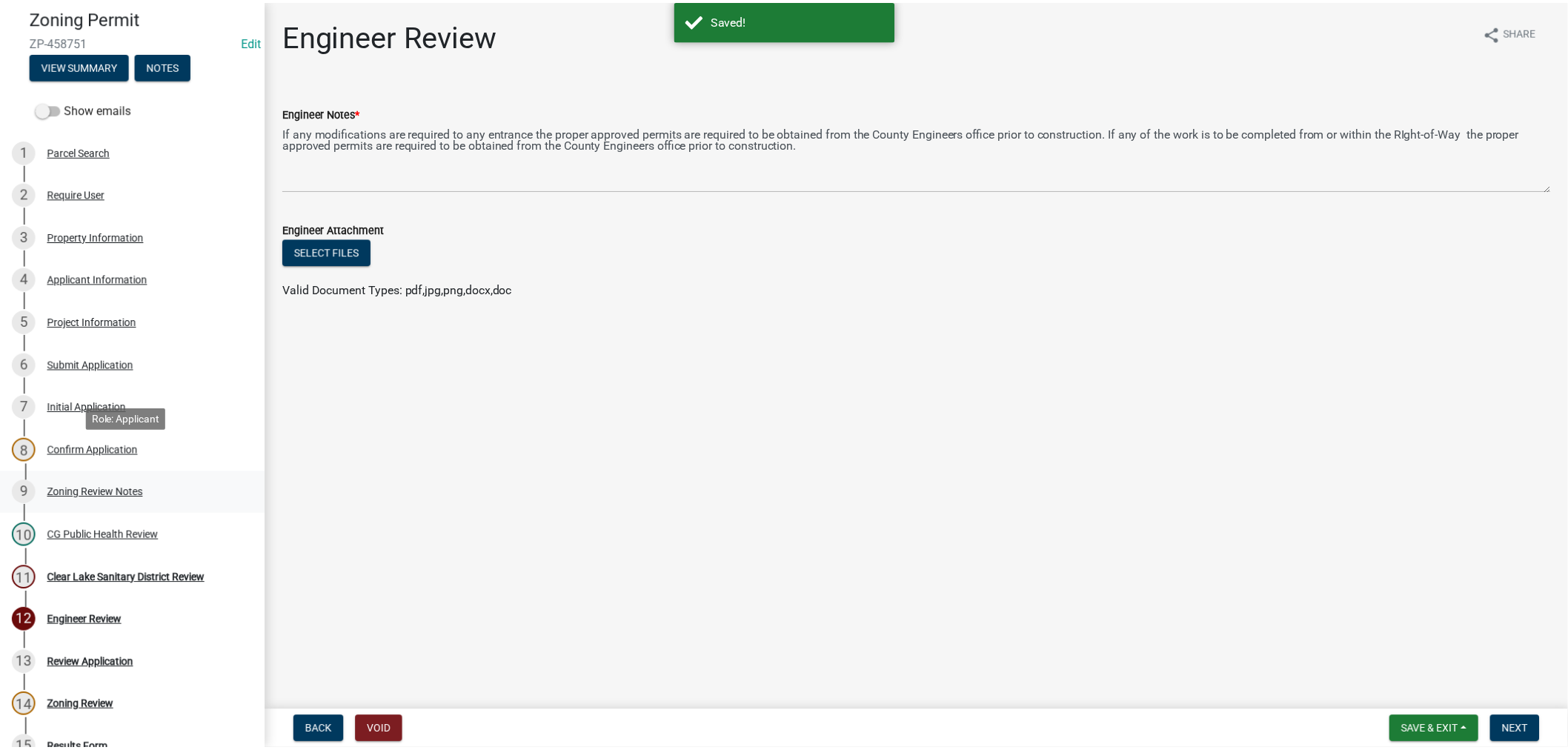
scroll to position [165, 0]
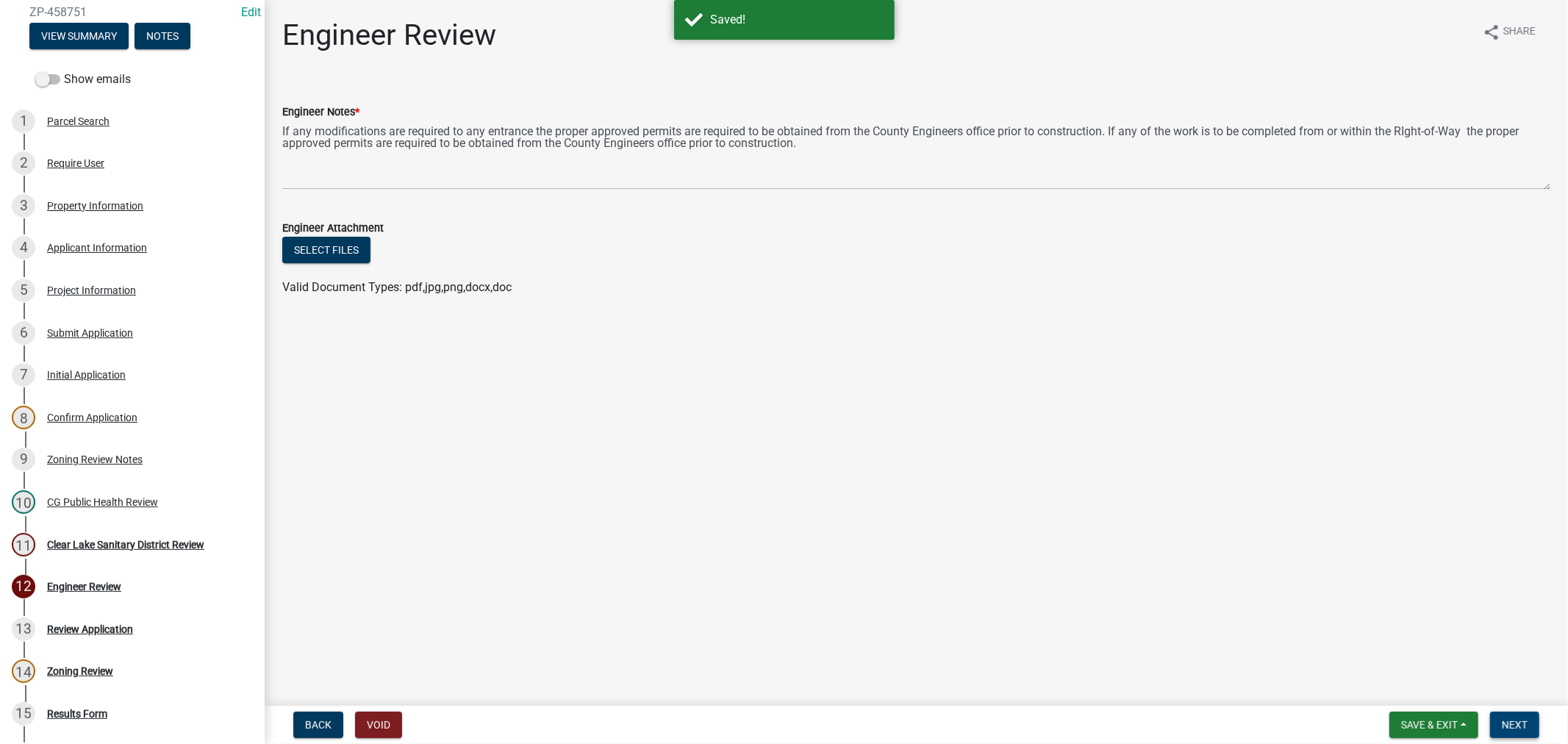
click at [1505, 724] on span "Next" at bounding box center [1514, 725] width 26 height 12
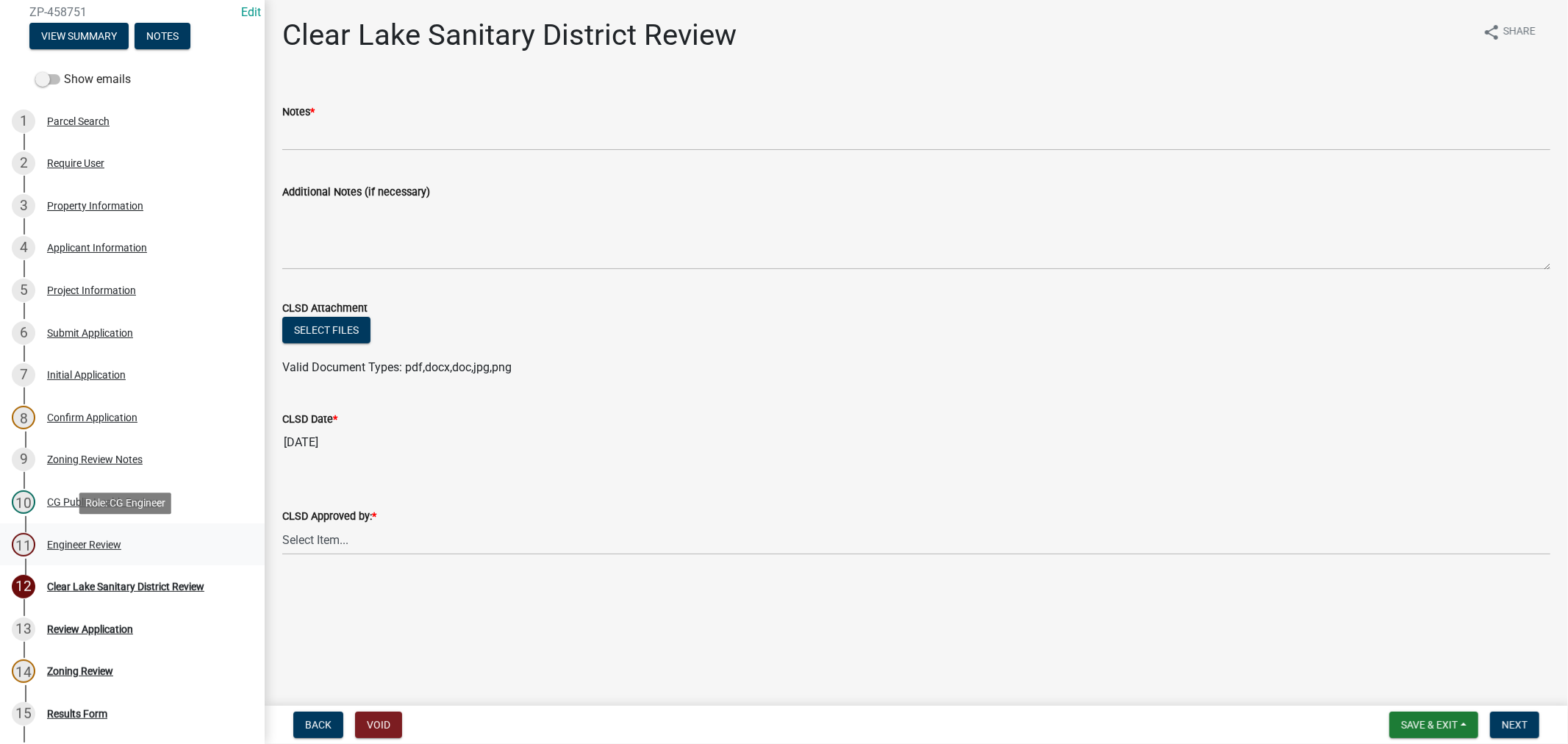
click at [195, 543] on div "11 Engineer Review" at bounding box center [126, 544] width 229 height 23
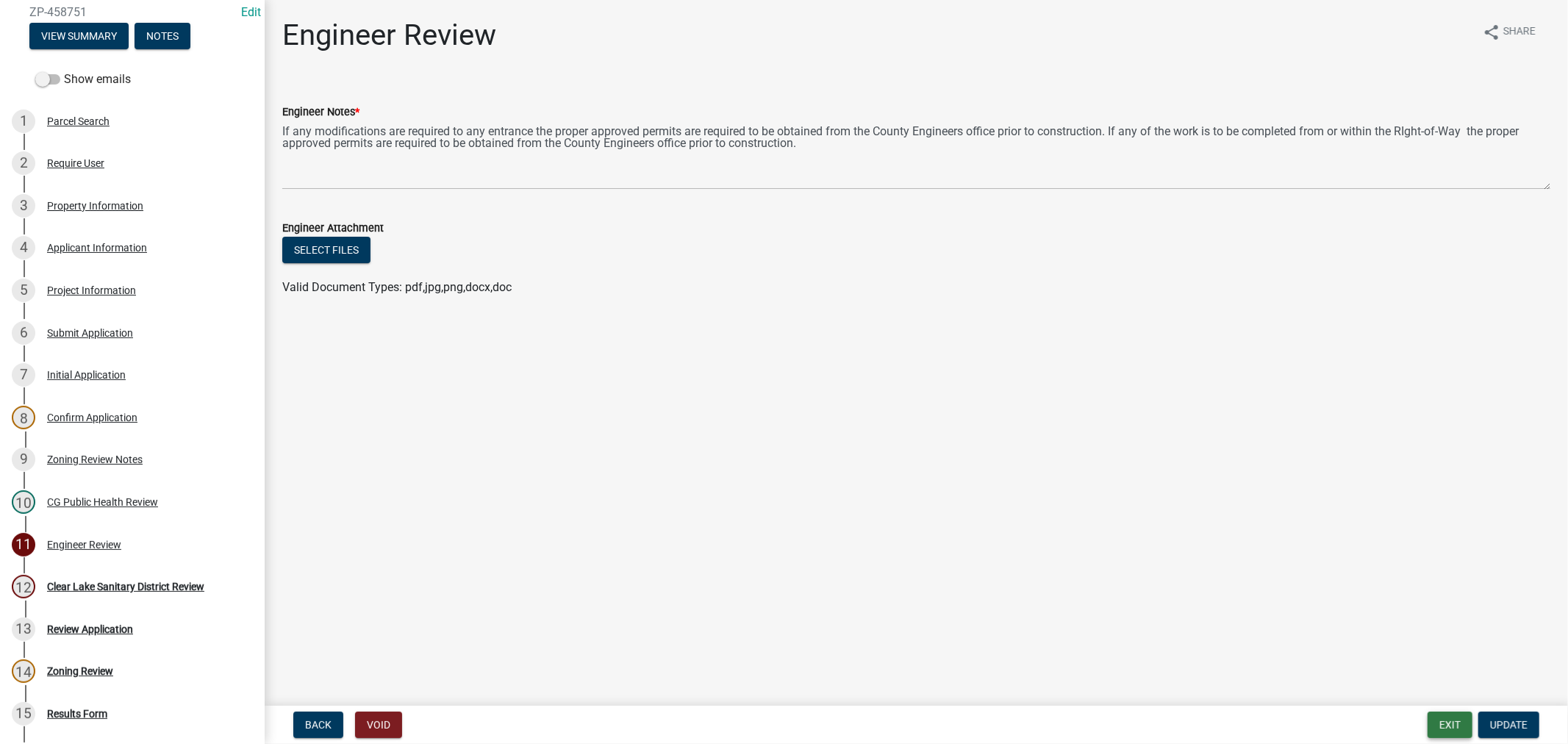
click at [1449, 730] on button "Exit" at bounding box center [1449, 724] width 45 height 26
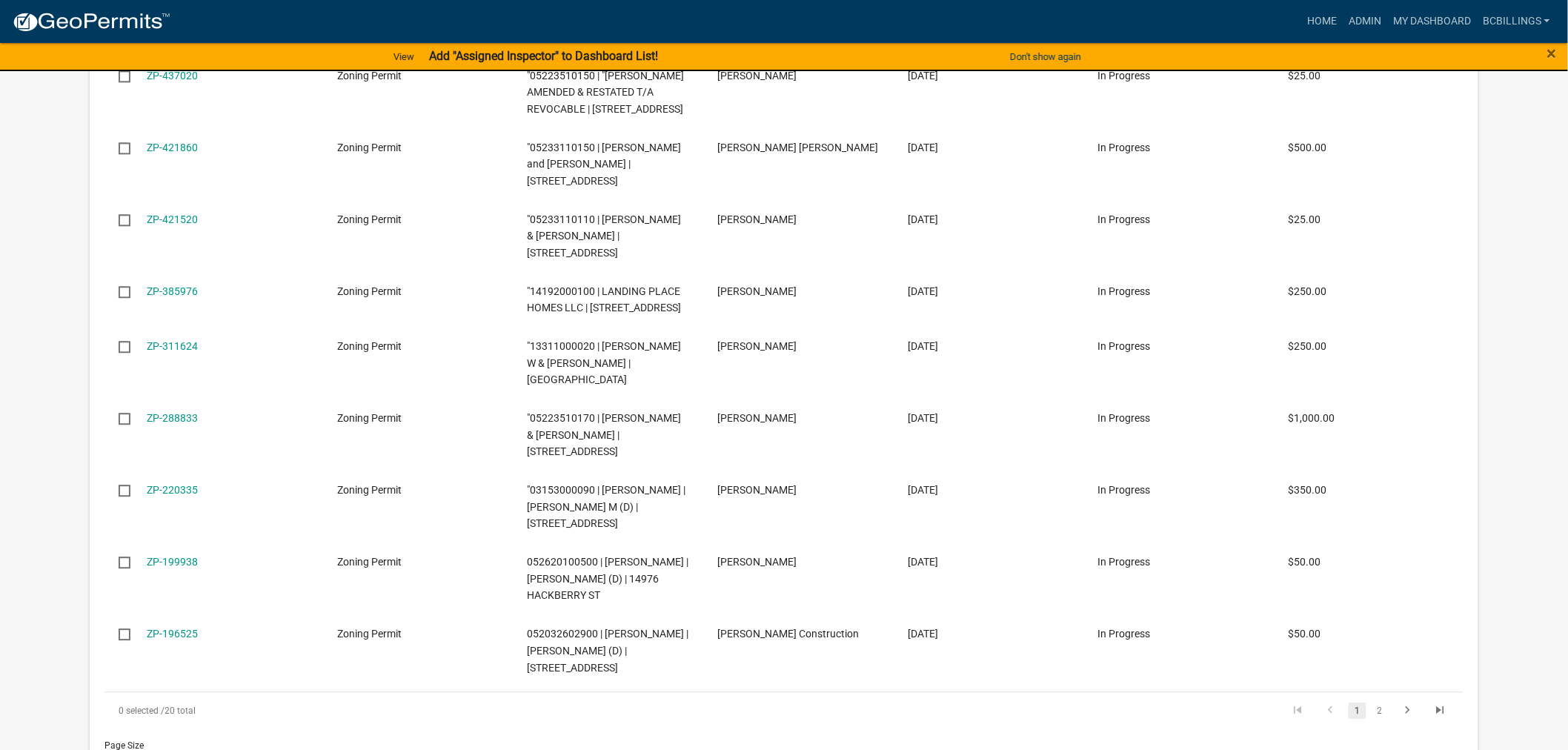
scroll to position [952, 0]
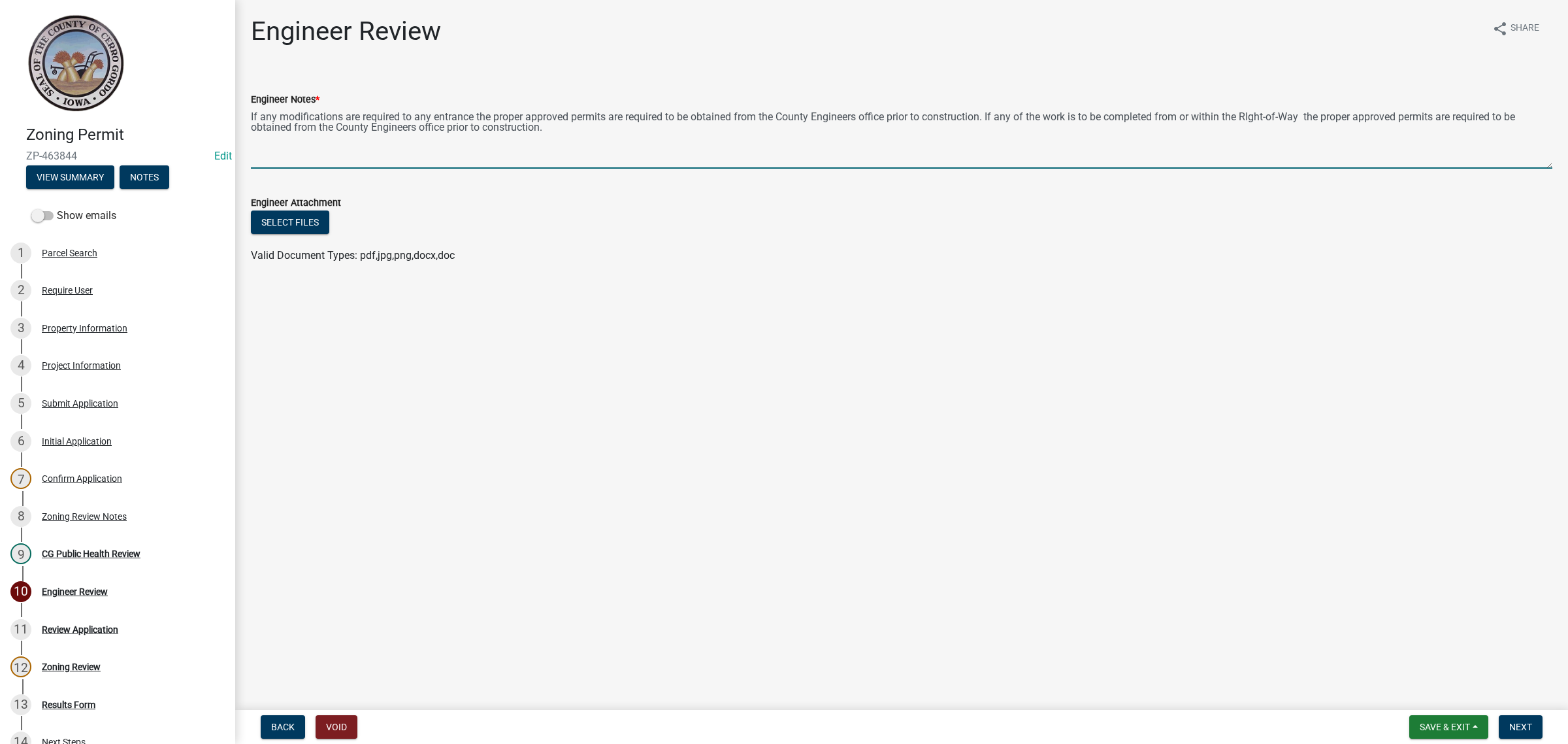
drag, startPoint x: 569, startPoint y: 140, endPoint x: 233, endPoint y: 95, distance: 339.0
click at [233, 95] on div "Zoning Permit ZP-463844 Edit View Summary Notes Show emails 1 Parcel Search 2 R…" at bounding box center [784, 372] width 1568 height 744
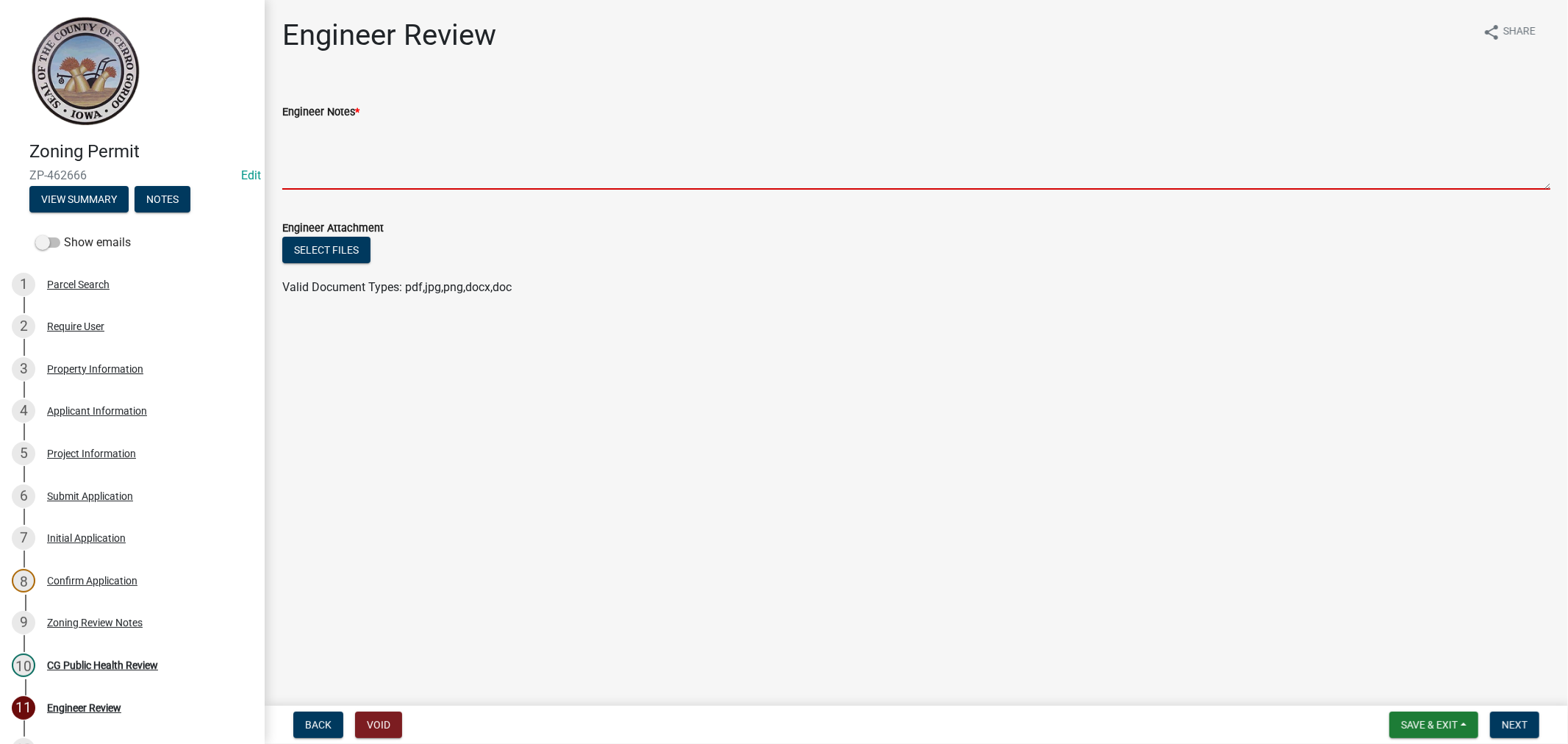
click at [525, 156] on textarea "Engineer Notes *" at bounding box center [916, 155] width 1268 height 69
paste textarea "If any modifications are required to any entrance the proper approved permits a…"
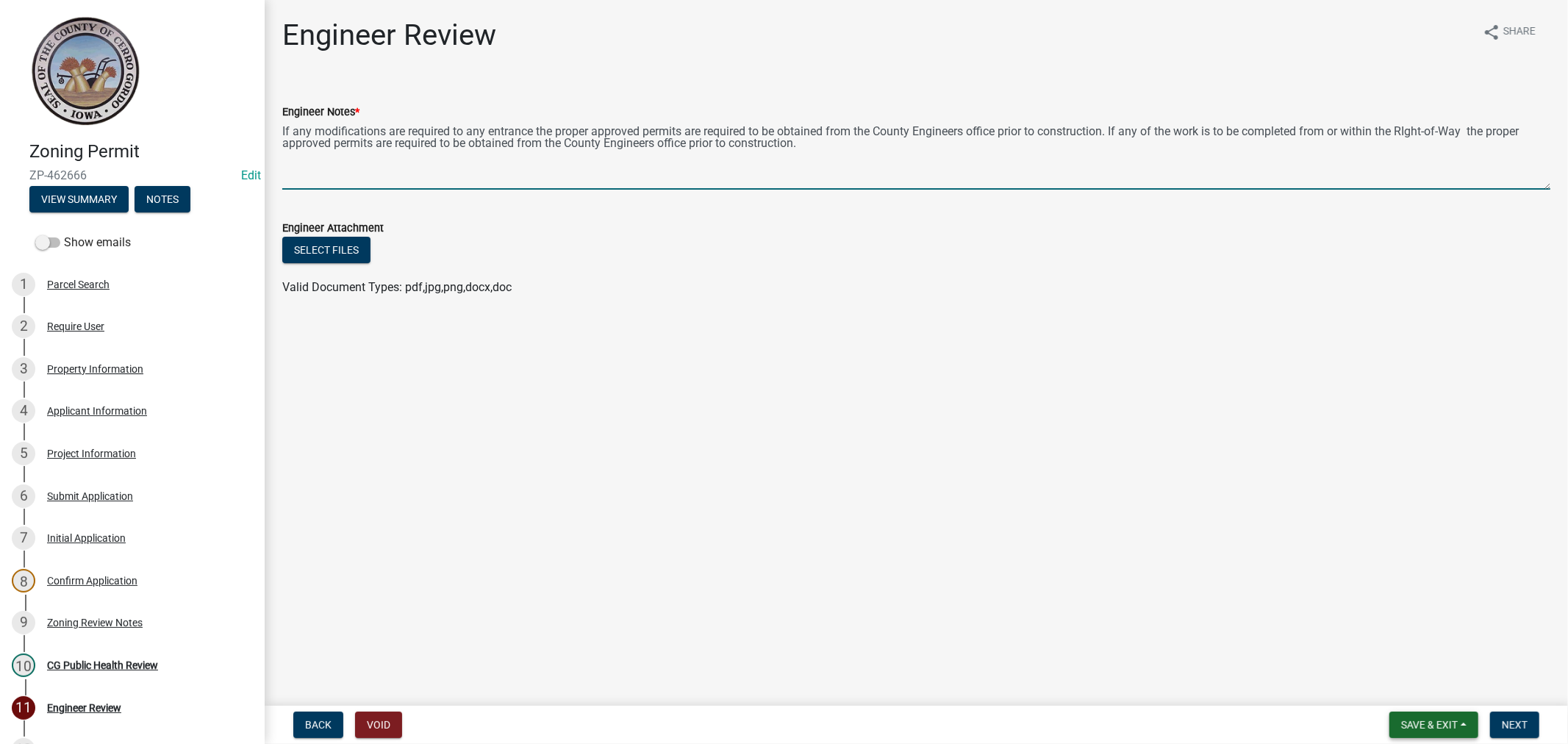
type textarea "If any modifications are required to any entrance the proper approved permits a…"
click at [1408, 714] on button "Save & Exit" at bounding box center [1433, 724] width 89 height 26
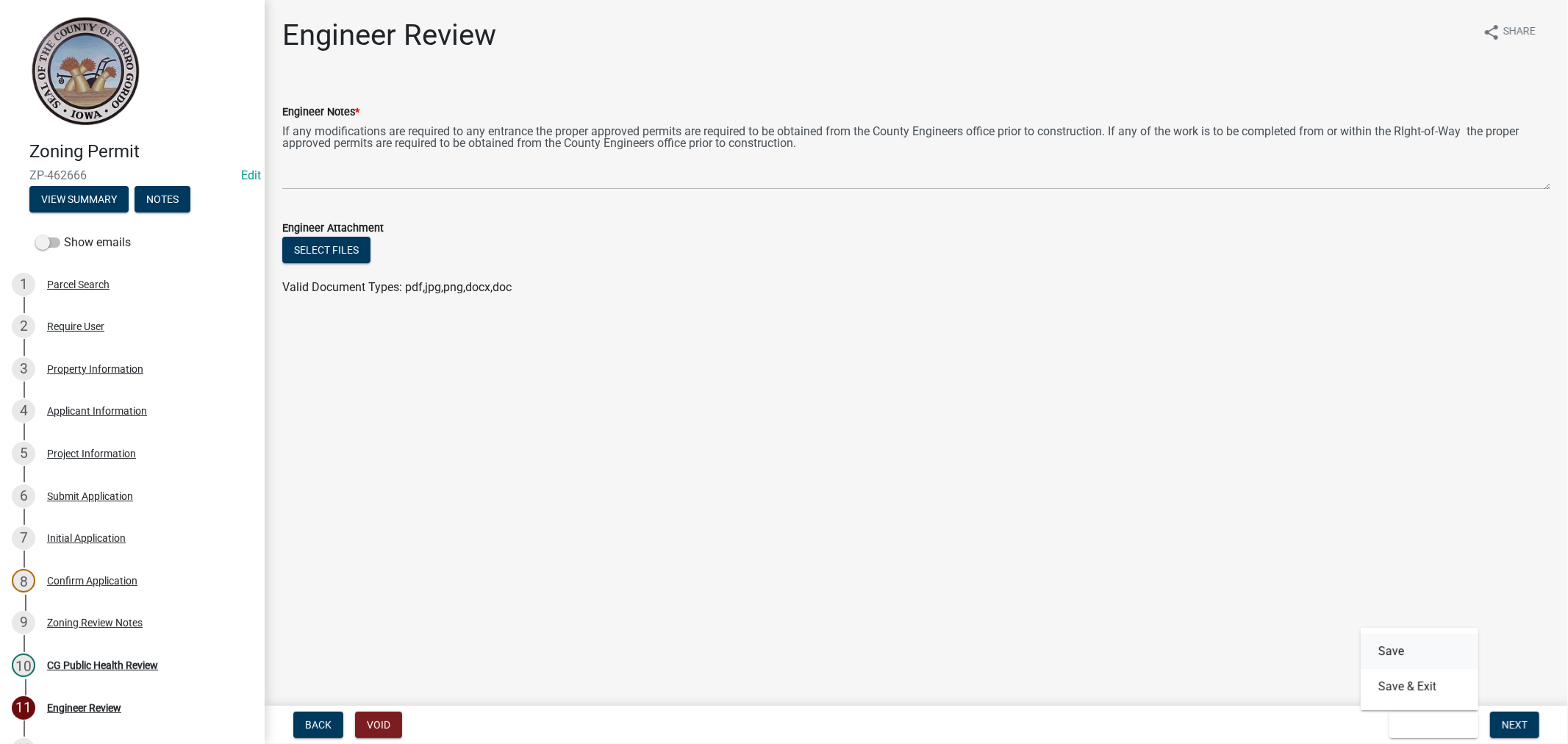
click at [1422, 658] on button "Save" at bounding box center [1419, 651] width 118 height 36
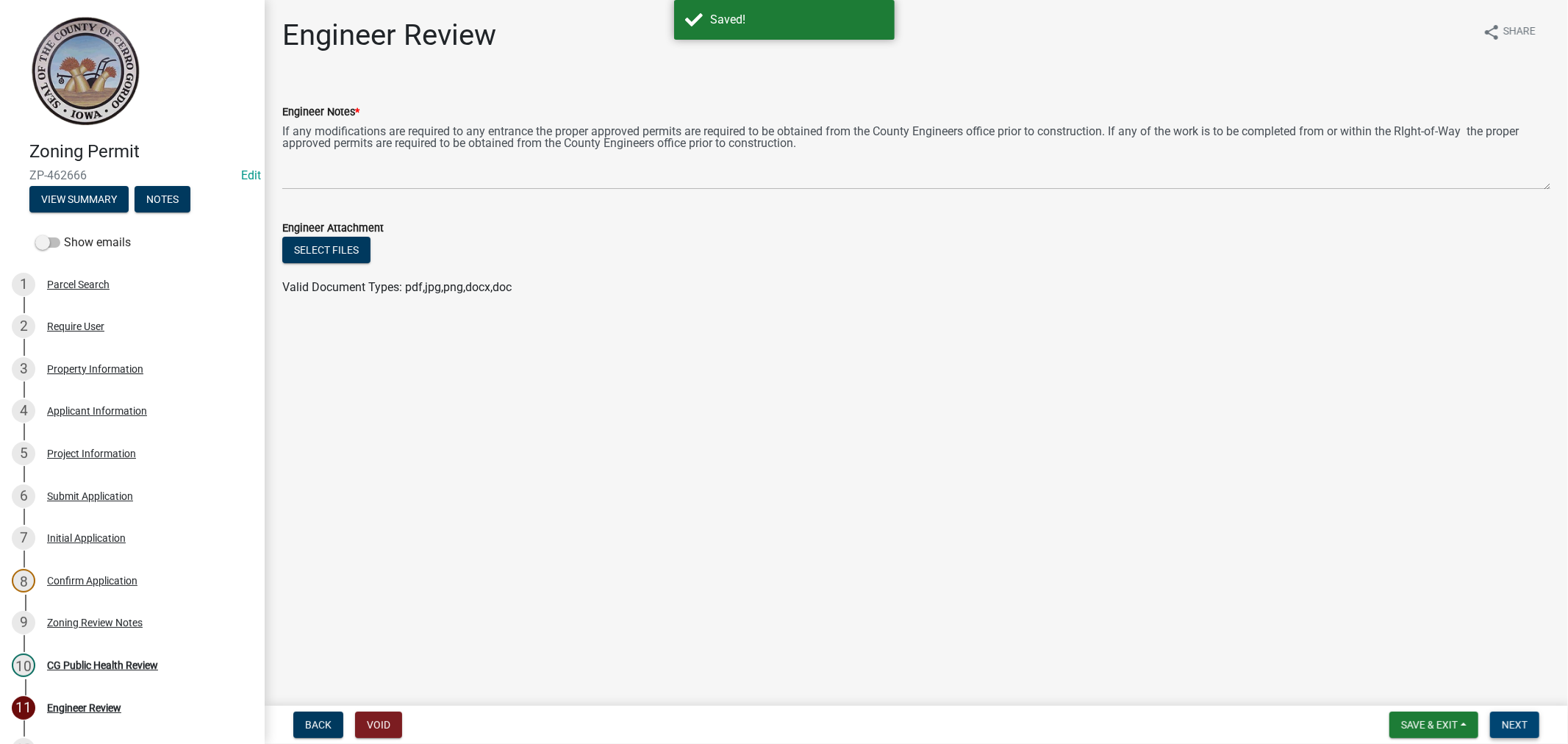
click at [1520, 731] on button "Next" at bounding box center [1514, 724] width 49 height 26
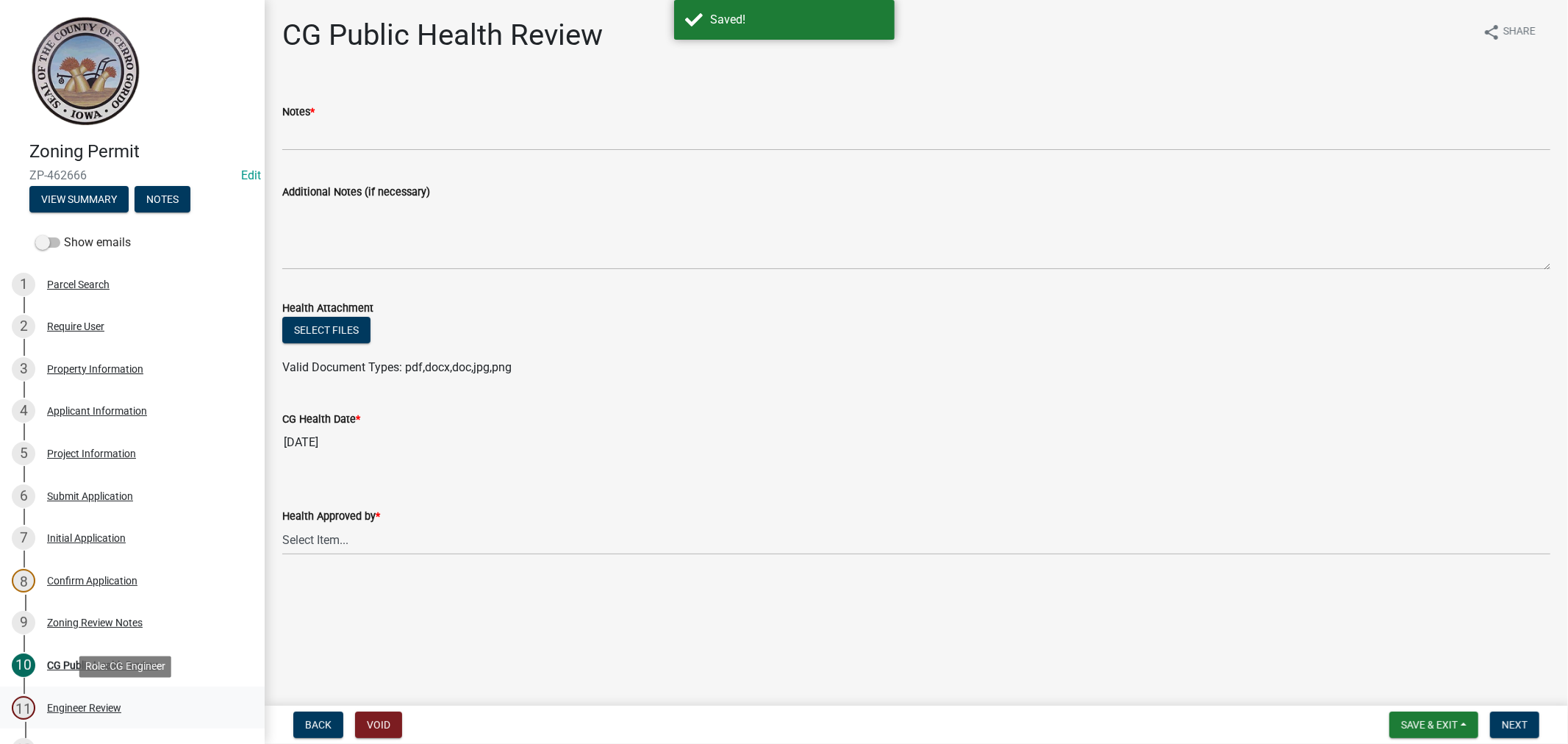
click at [138, 699] on div "11 Engineer Review" at bounding box center [126, 708] width 229 height 23
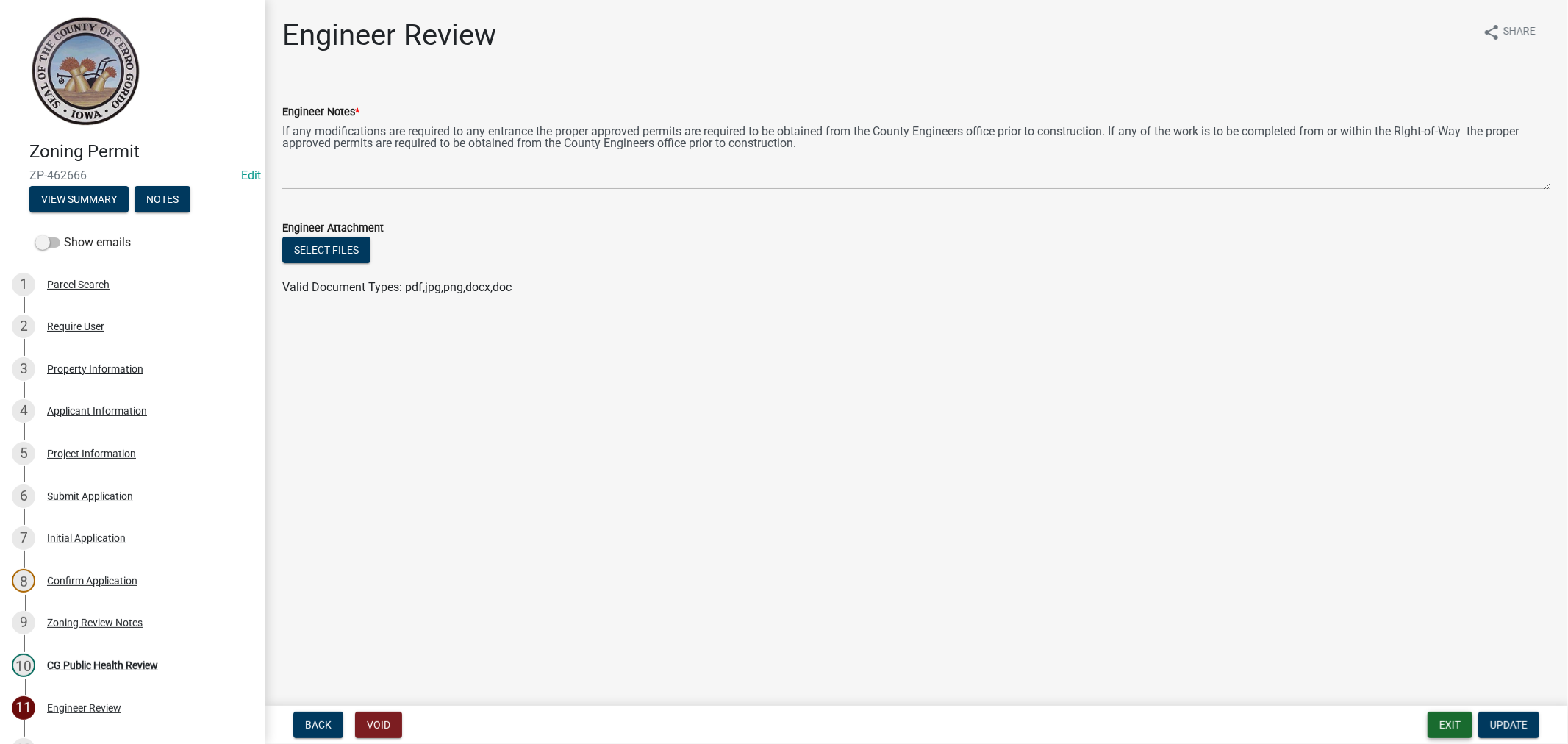
click at [1444, 713] on button "Exit" at bounding box center [1449, 724] width 45 height 26
